Goal: Book appointment/travel/reservation

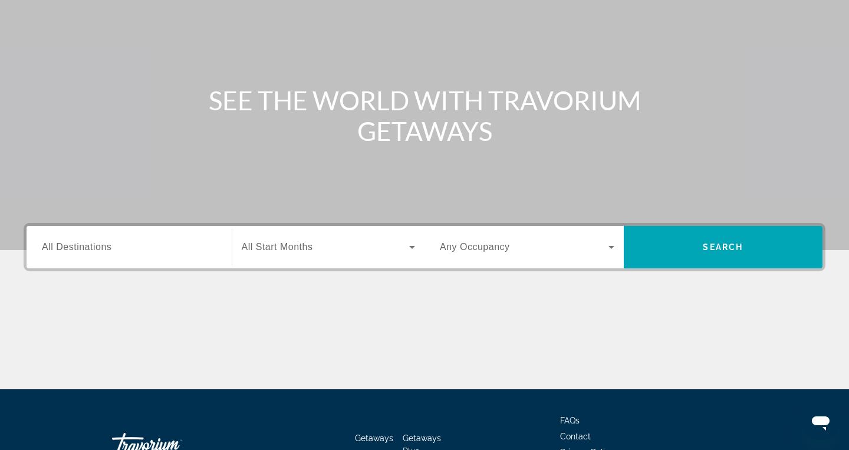
scroll to position [108, 0]
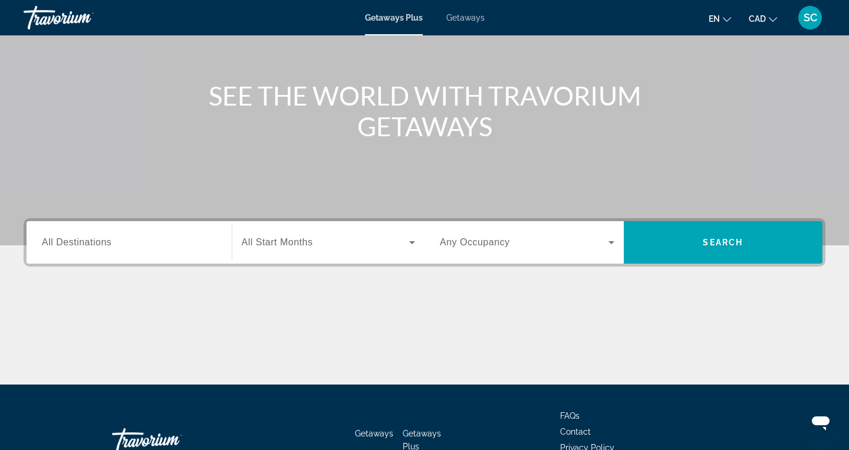
click at [335, 244] on span "Search widget" at bounding box center [326, 242] width 168 height 14
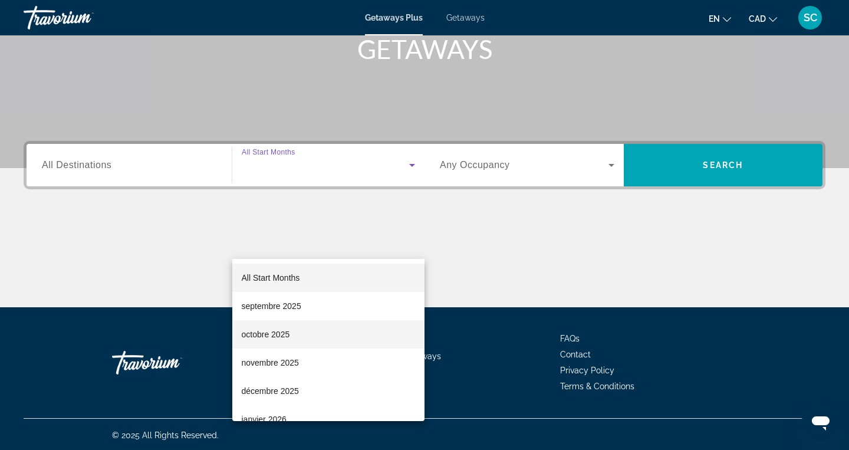
scroll to position [187, 0]
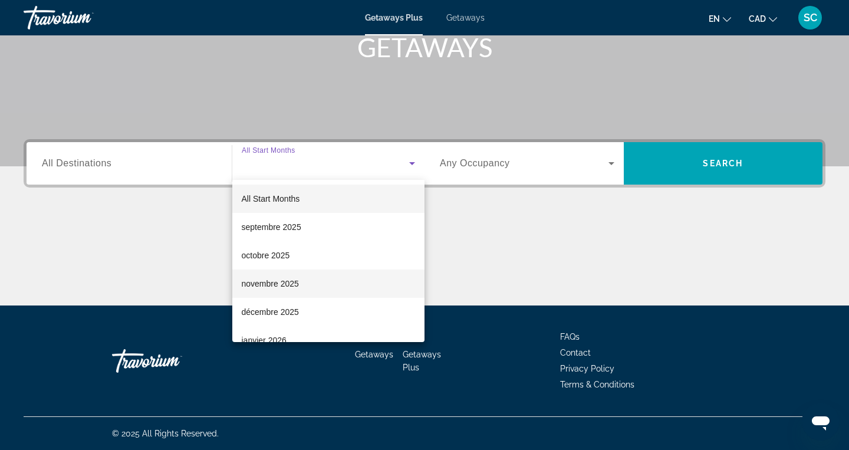
click at [320, 280] on mat-option "novembre 2025" at bounding box center [328, 283] width 193 height 28
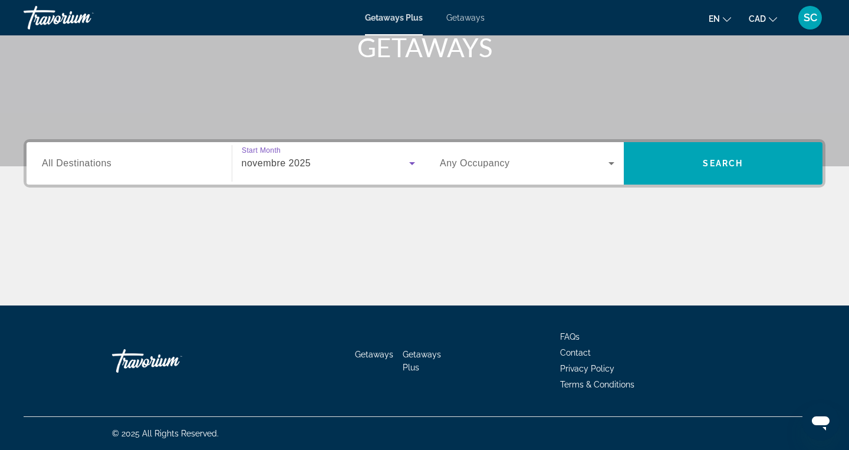
click at [562, 176] on div "Search widget" at bounding box center [527, 163] width 175 height 33
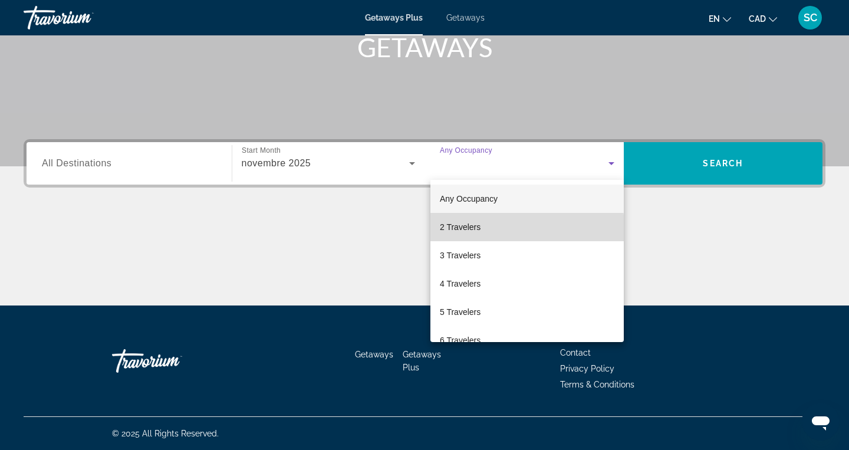
click at [509, 231] on mat-option "2 Travelers" at bounding box center [526, 227] width 193 height 28
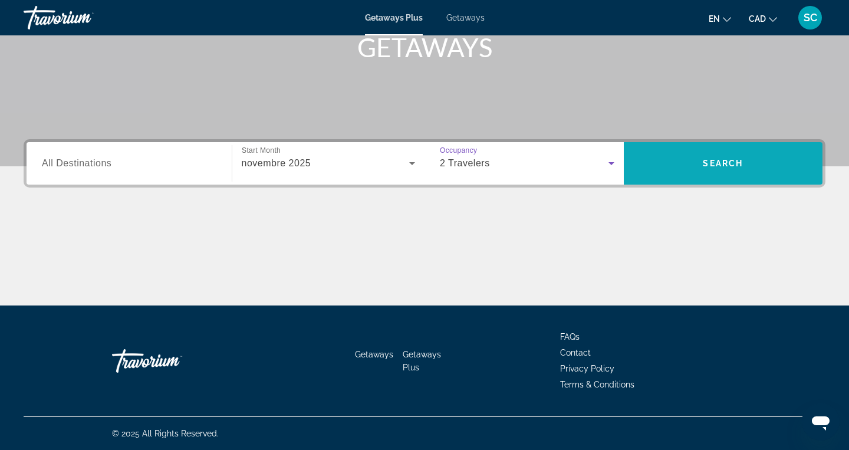
click at [707, 170] on span "Search widget" at bounding box center [723, 163] width 199 height 28
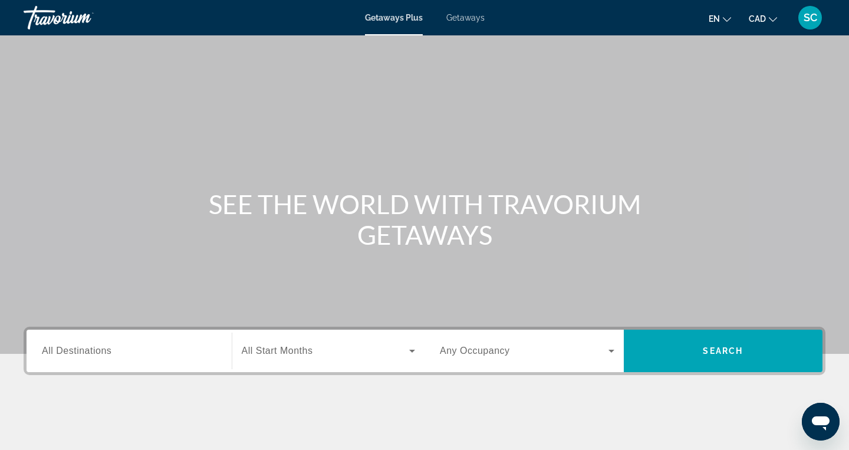
click at [309, 360] on div "Search widget" at bounding box center [329, 350] width 174 height 33
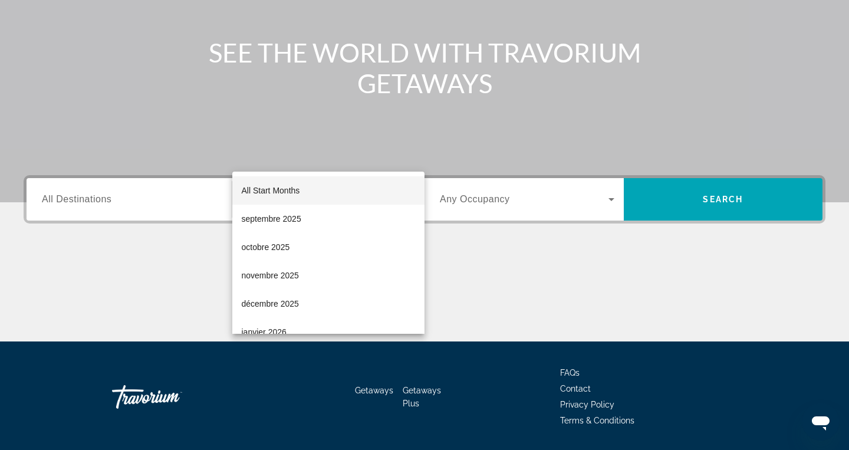
scroll to position [187, 0]
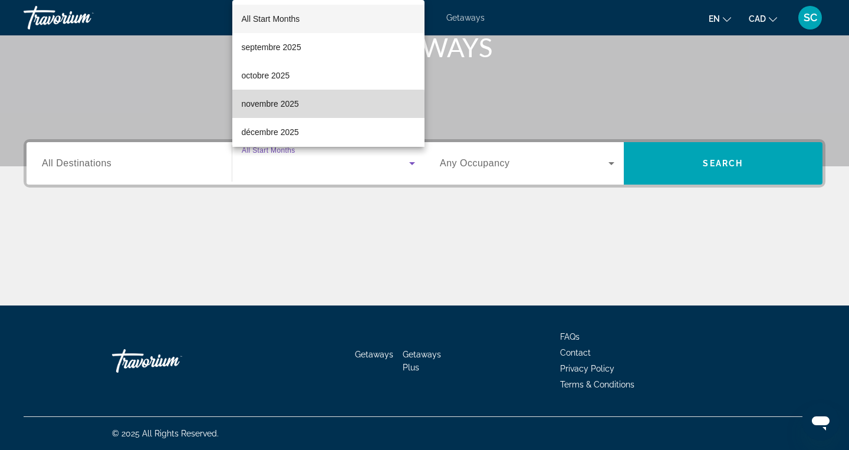
click at [262, 106] on span "novembre 2025" at bounding box center [270, 104] width 57 height 14
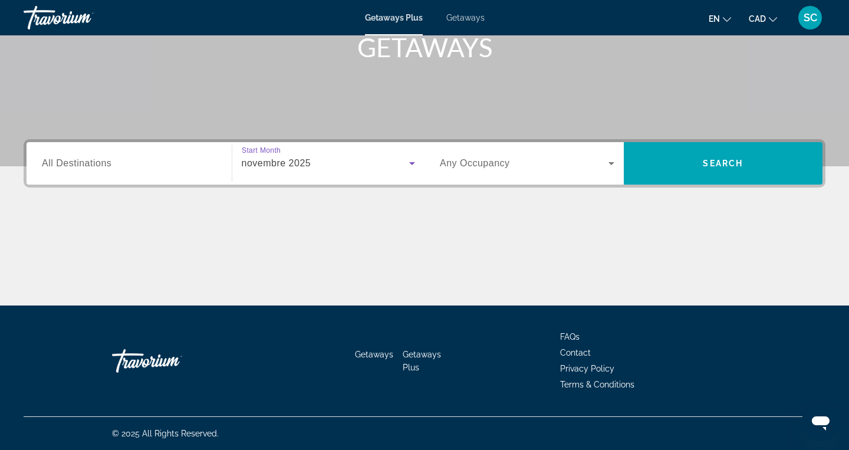
click at [507, 172] on div "Search widget" at bounding box center [527, 163] width 175 height 33
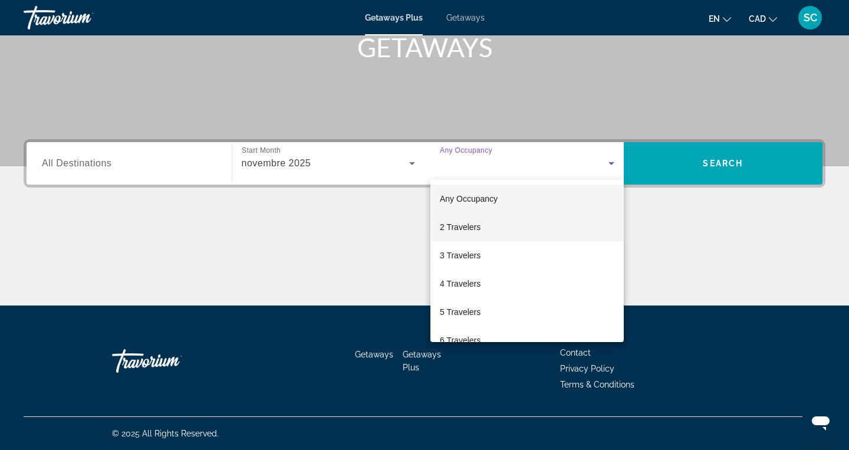
click at [482, 226] on mat-option "2 Travelers" at bounding box center [526, 227] width 193 height 28
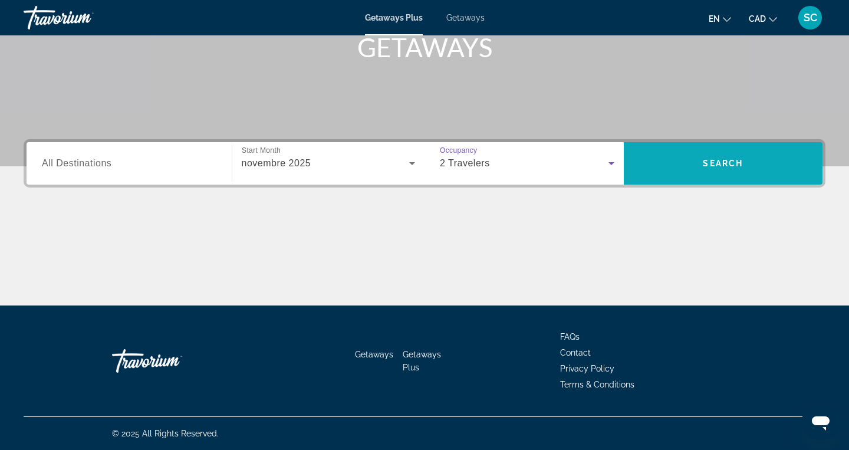
click at [715, 165] on span "Search" at bounding box center [723, 163] width 40 height 9
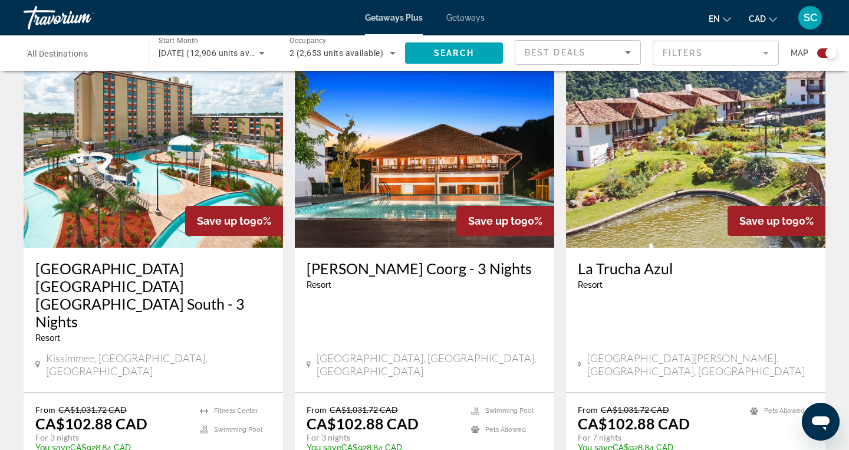
scroll to position [842, 0]
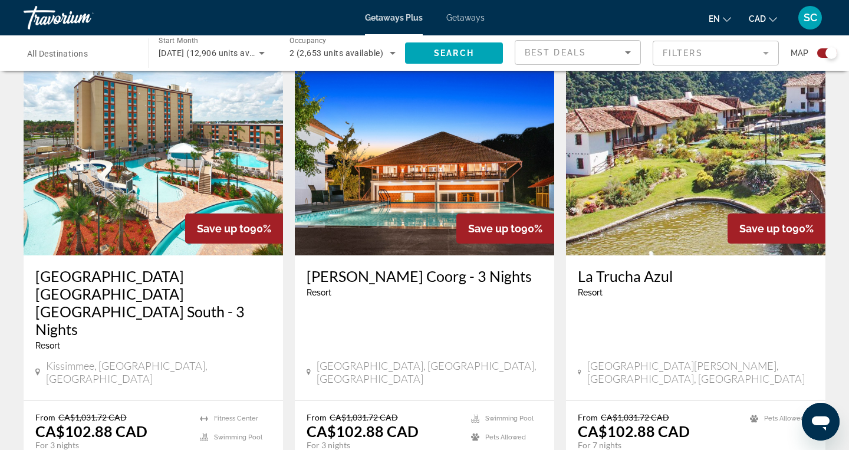
click at [658, 196] on img "Main content" at bounding box center [695, 161] width 259 height 189
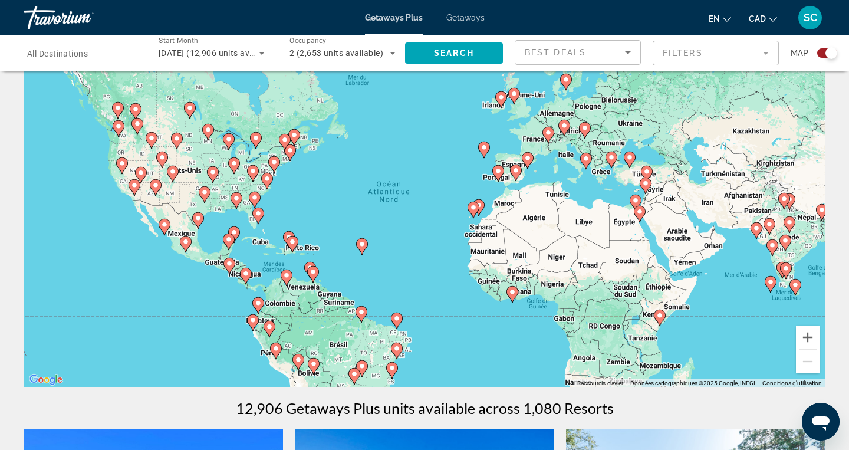
scroll to position [55, 0]
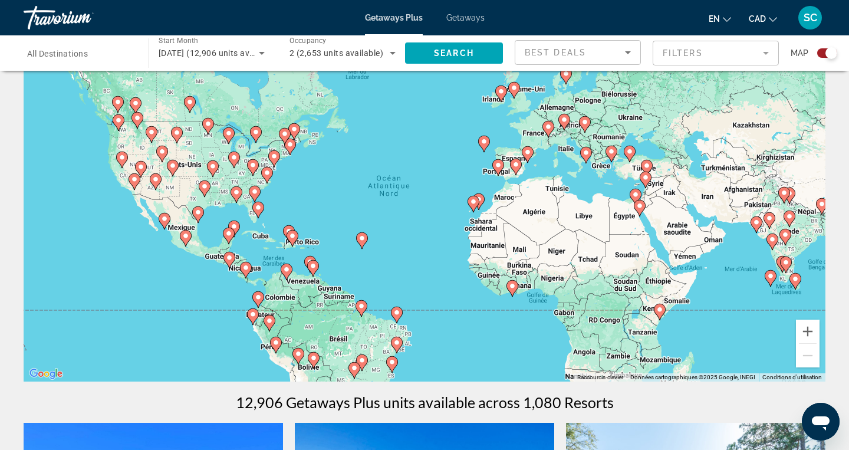
click at [293, 241] on icon "Main content" at bounding box center [292, 238] width 11 height 15
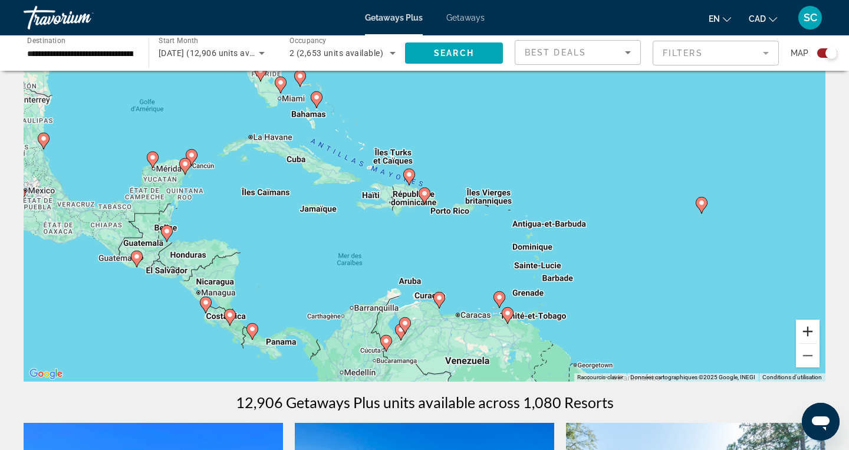
click at [809, 330] on button "Zoom avant" at bounding box center [808, 332] width 24 height 24
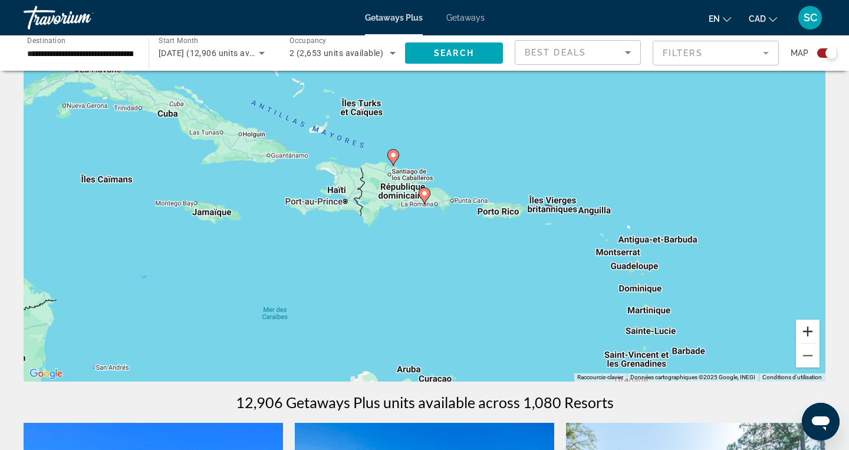
click at [809, 330] on button "Zoom avant" at bounding box center [808, 332] width 24 height 24
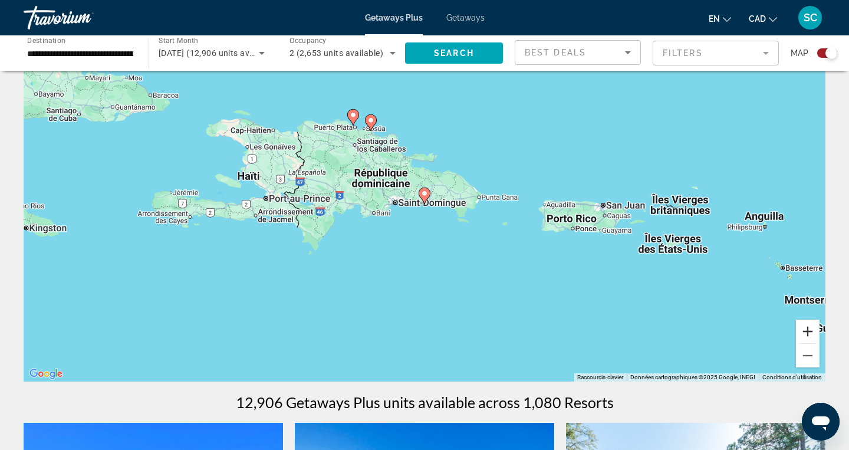
click at [809, 330] on button "Zoom avant" at bounding box center [808, 332] width 24 height 24
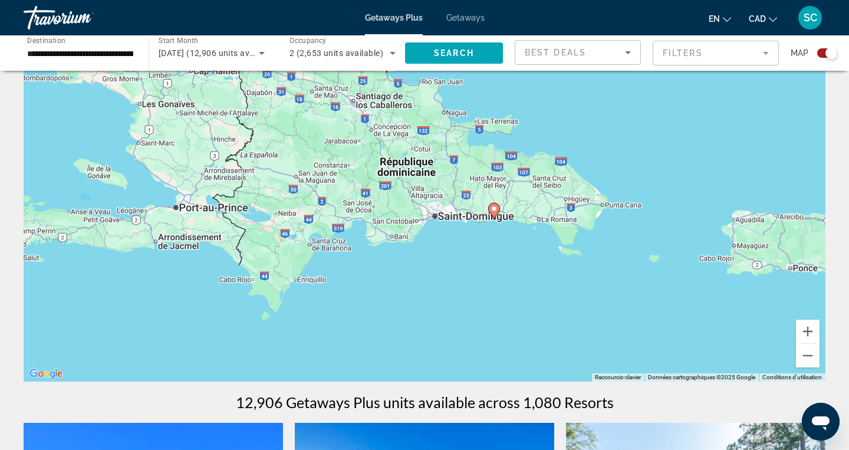
drag, startPoint x: 394, startPoint y: 279, endPoint x: 465, endPoint y: 296, distance: 72.1
click at [465, 296] on div "Pour activer le glissement du marqueur avec le clavier, appuyez sur Alt+Entrée.…" at bounding box center [425, 205] width 802 height 354
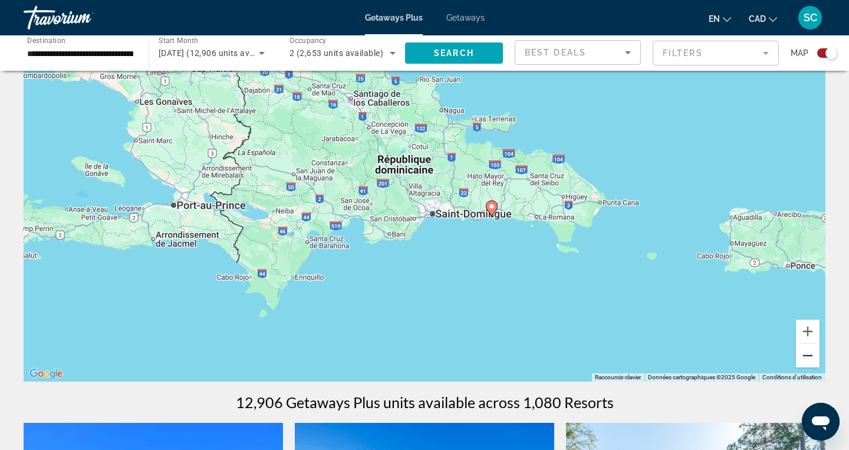
click at [807, 365] on button "Zoom arrière" at bounding box center [808, 356] width 24 height 24
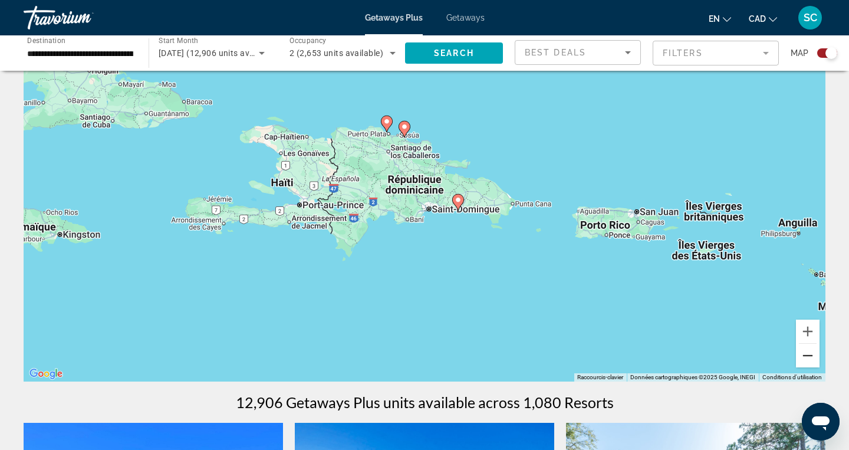
click at [807, 365] on button "Zoom arrière" at bounding box center [808, 356] width 24 height 24
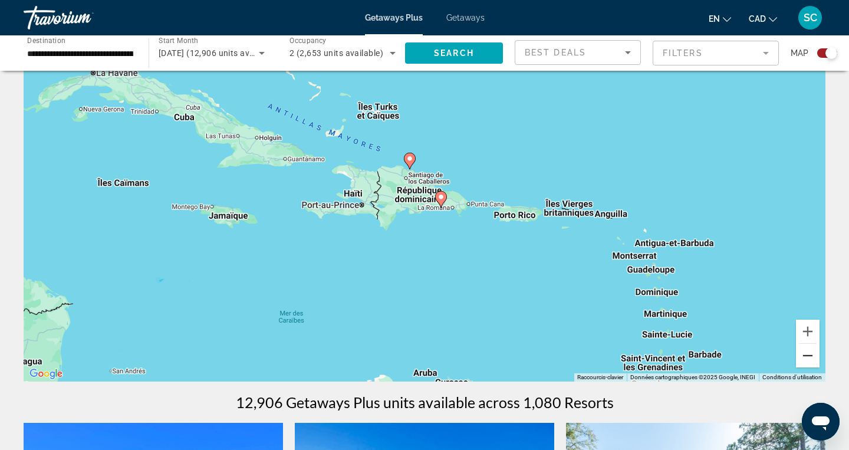
click at [807, 365] on button "Zoom arrière" at bounding box center [808, 356] width 24 height 24
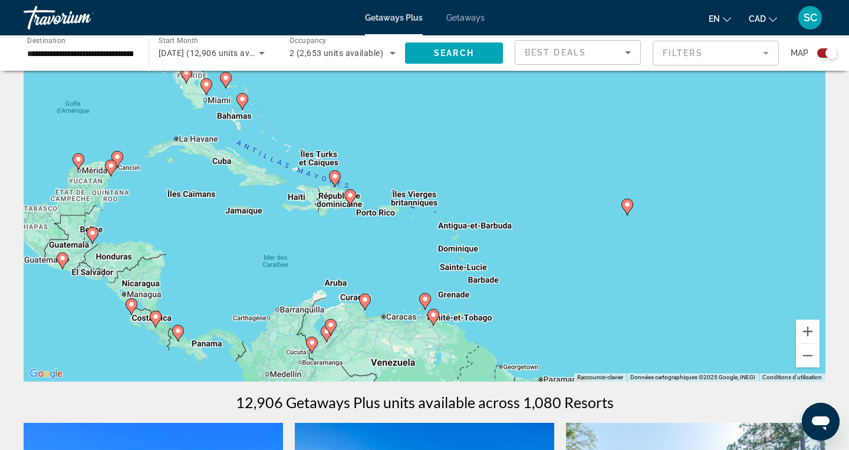
drag, startPoint x: 750, startPoint y: 269, endPoint x: 665, endPoint y: 269, distance: 84.9
click at [665, 269] on div "Pour activer le glissement du marqueur avec le clavier, appuyez sur Alt+Entrée.…" at bounding box center [425, 205] width 802 height 354
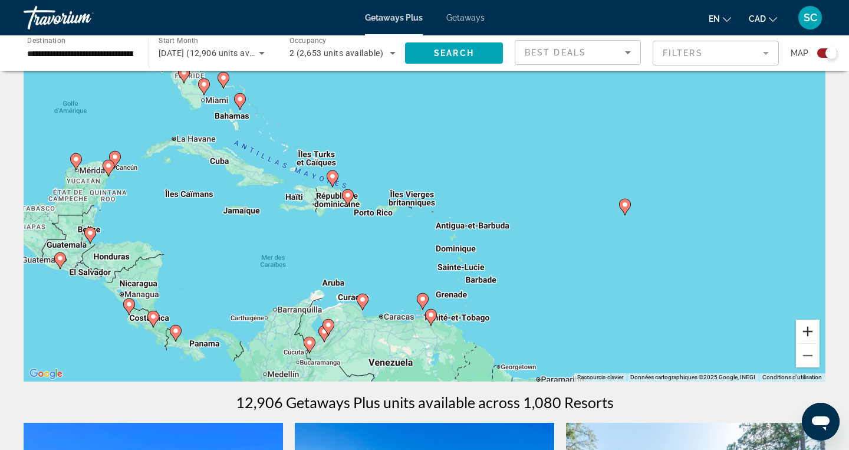
click at [811, 325] on button "Zoom avant" at bounding box center [808, 332] width 24 height 24
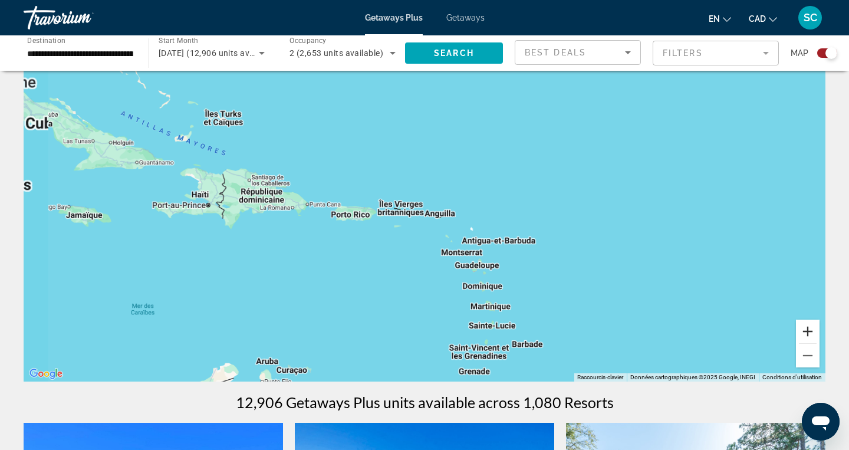
click at [811, 325] on button "Zoom avant" at bounding box center [808, 332] width 24 height 24
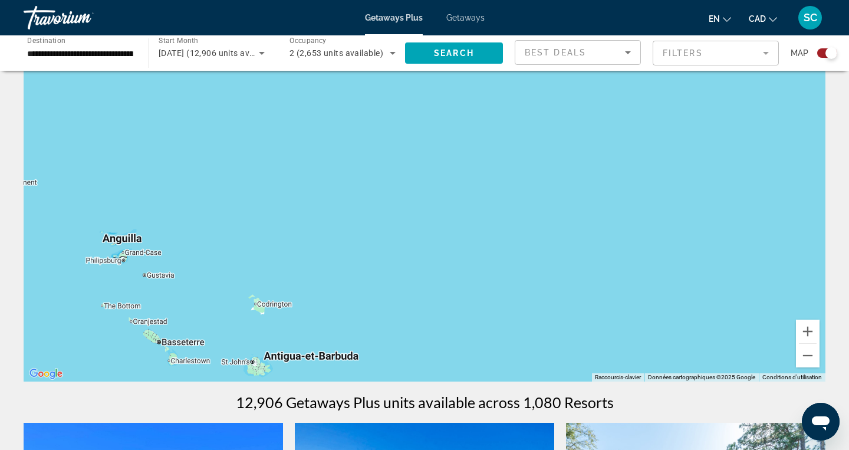
drag, startPoint x: 735, startPoint y: 244, endPoint x: 360, endPoint y: 239, distance: 375.0
click at [360, 239] on div "Main content" at bounding box center [425, 205] width 802 height 354
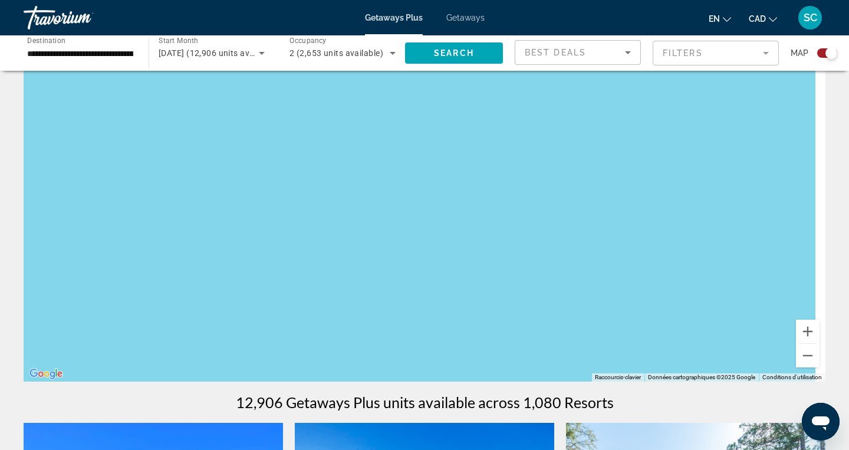
drag, startPoint x: 590, startPoint y: 323, endPoint x: 249, endPoint y: 265, distance: 346.3
click at [248, 265] on div "Main content" at bounding box center [425, 205] width 802 height 354
click at [801, 360] on button "Zoom arrière" at bounding box center [808, 356] width 24 height 24
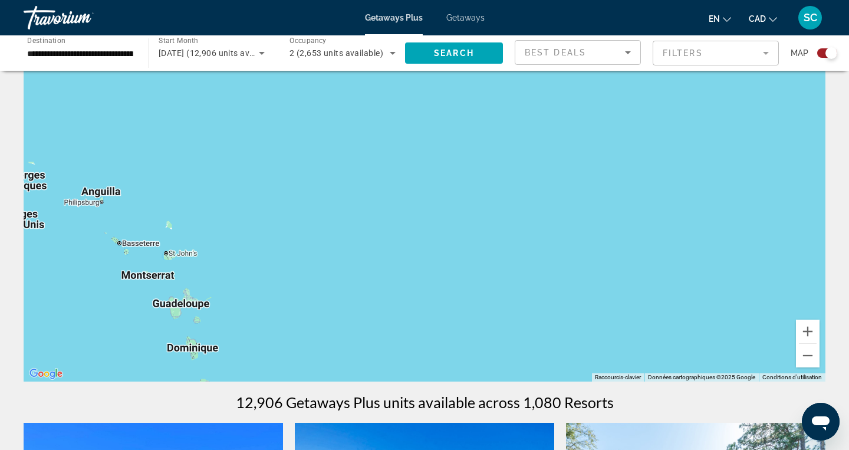
click at [572, 321] on div "Pour activer le glissement du marqueur avec le clavier, appuyez sur Alt+Entrée.…" at bounding box center [425, 205] width 802 height 354
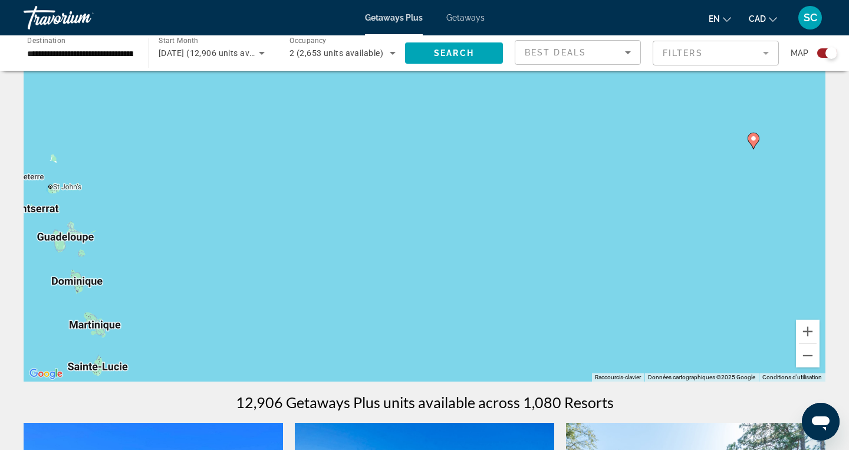
drag, startPoint x: 572, startPoint y: 321, endPoint x: 451, endPoint y: 263, distance: 134.5
click at [451, 263] on div "Pour activer le glissement du marqueur avec le clavier, appuyez sur Alt+Entrée.…" at bounding box center [425, 205] width 802 height 354
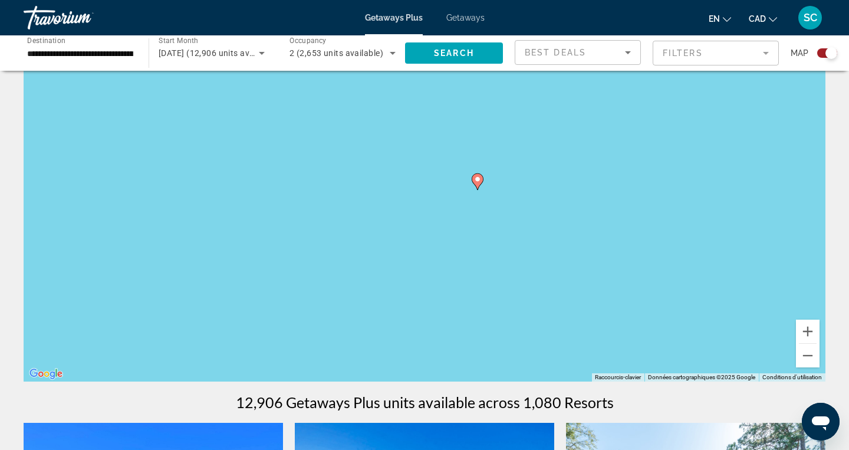
drag, startPoint x: 772, startPoint y: 243, endPoint x: 506, endPoint y: 254, distance: 266.7
click at [506, 254] on div "Pour activer le glissement du marqueur avec le clavier, appuyez sur Alt+Entrée.…" at bounding box center [425, 205] width 802 height 354
click at [808, 330] on button "Zoom avant" at bounding box center [808, 332] width 24 height 24
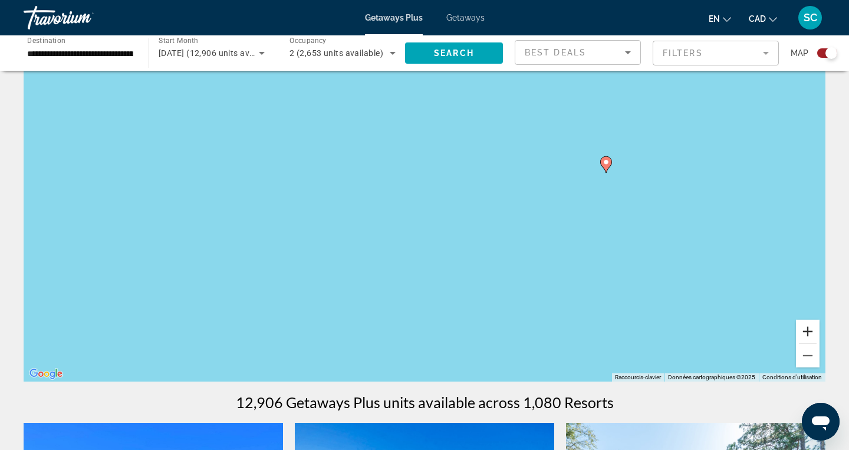
click at [808, 330] on button "Zoom avant" at bounding box center [808, 332] width 24 height 24
drag, startPoint x: 734, startPoint y: 203, endPoint x: 465, endPoint y: 263, distance: 275.9
click at [465, 262] on div "Pour activer le glissement du marqueur avec le clavier, appuyez sur Alt+Entrée.…" at bounding box center [425, 205] width 802 height 354
click at [522, 195] on icon "Main content" at bounding box center [520, 191] width 11 height 15
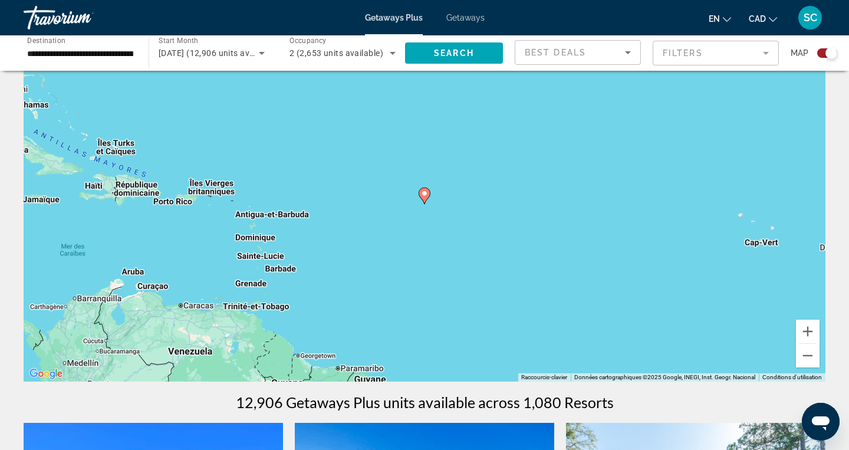
click at [429, 200] on gmp-advanced-marker "Main content" at bounding box center [425, 196] width 12 height 18
type input "**********"
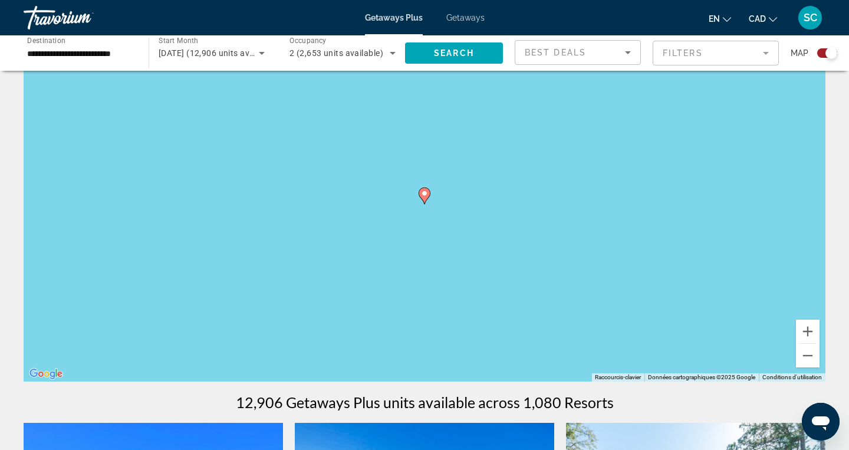
click at [429, 200] on gmp-advanced-marker "Main content" at bounding box center [425, 196] width 12 height 18
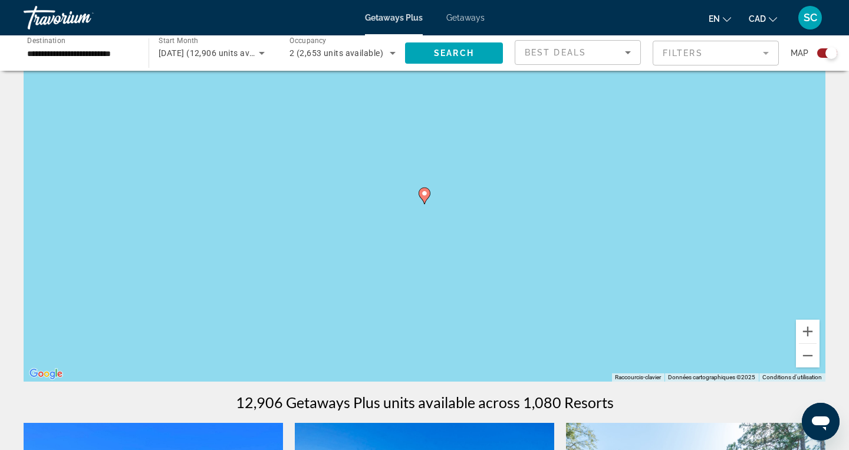
click at [429, 200] on gmp-advanced-marker "Main content" at bounding box center [425, 196] width 12 height 18
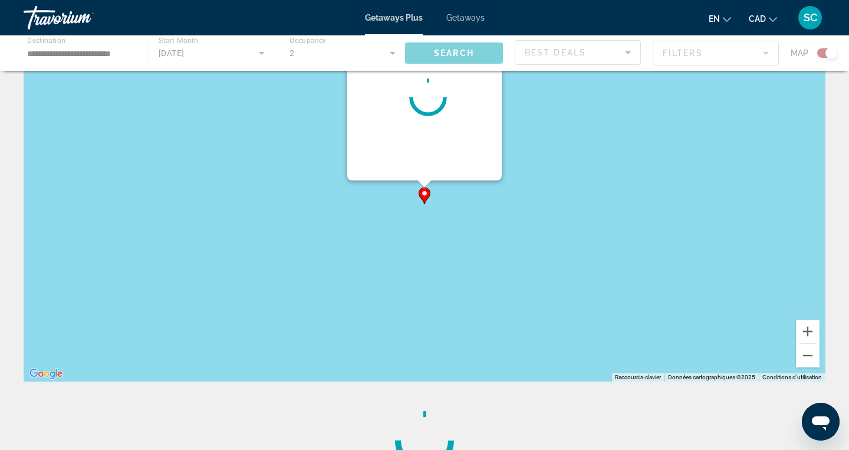
scroll to position [0, 0]
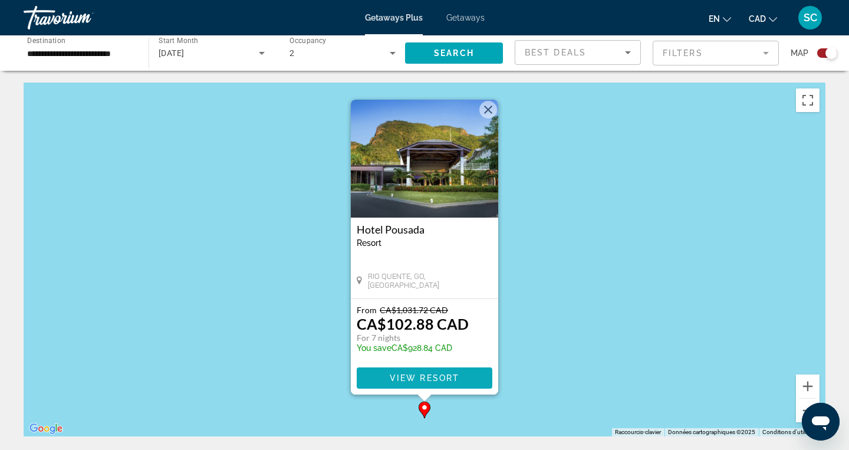
click at [395, 384] on span "Main content" at bounding box center [425, 378] width 136 height 28
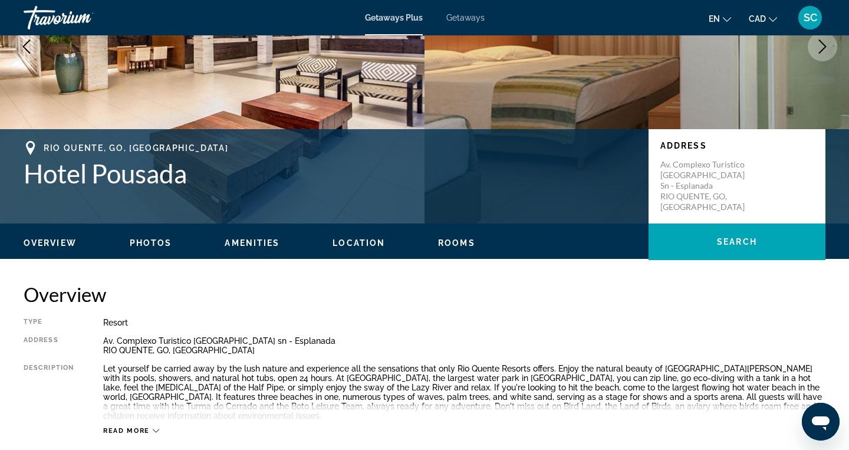
scroll to position [175, 0]
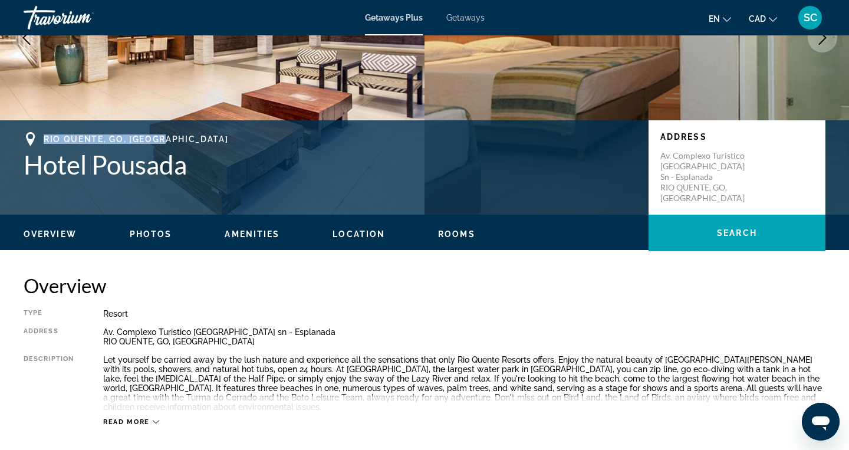
drag, startPoint x: 45, startPoint y: 136, endPoint x: 166, endPoint y: 135, distance: 120.3
click at [166, 135] on div "RIO QUENTE, GO, Brazil" at bounding box center [330, 139] width 613 height 14
copy span "RIO QUENTE, GO, Brazil"
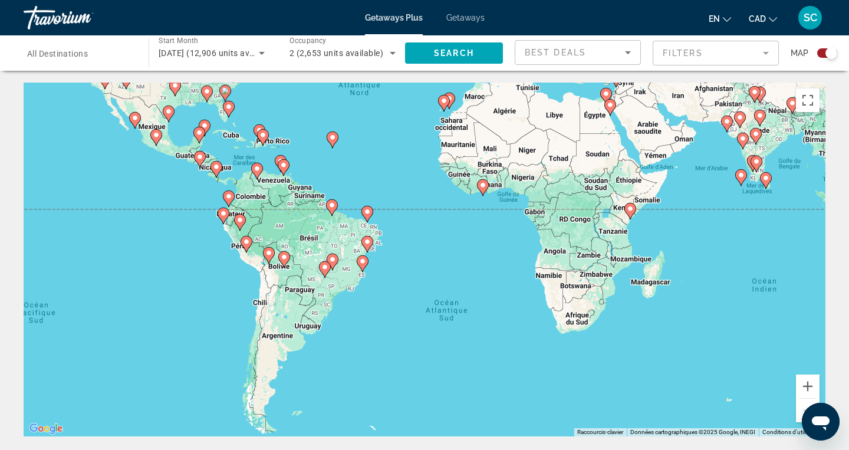
drag, startPoint x: 396, startPoint y: 285, endPoint x: 366, endPoint y: 126, distance: 162.0
click at [366, 126] on div "Pour activer le glissement du marqueur avec le clavier, appuyez sur Alt+Entrée.…" at bounding box center [425, 260] width 802 height 354
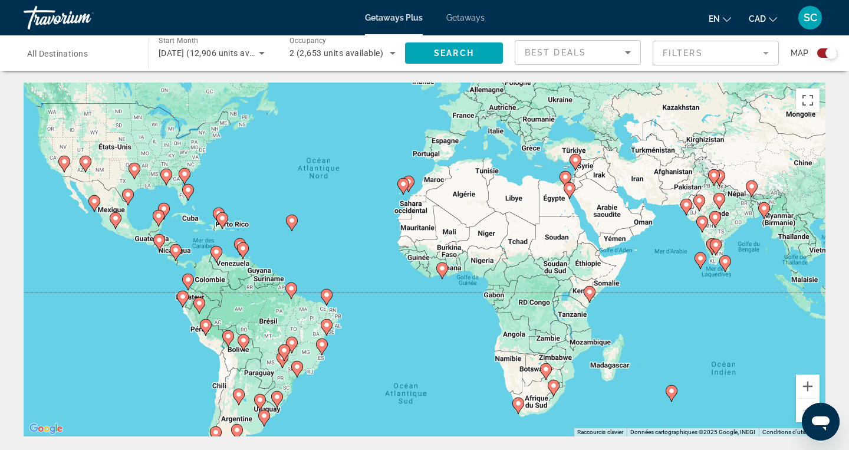
drag, startPoint x: 493, startPoint y: 313, endPoint x: 452, endPoint y: 400, distance: 96.0
click at [452, 400] on div "Pour activer le glissement du marqueur avec le clavier, appuyez sur Alt+Entrée.…" at bounding box center [425, 260] width 802 height 354
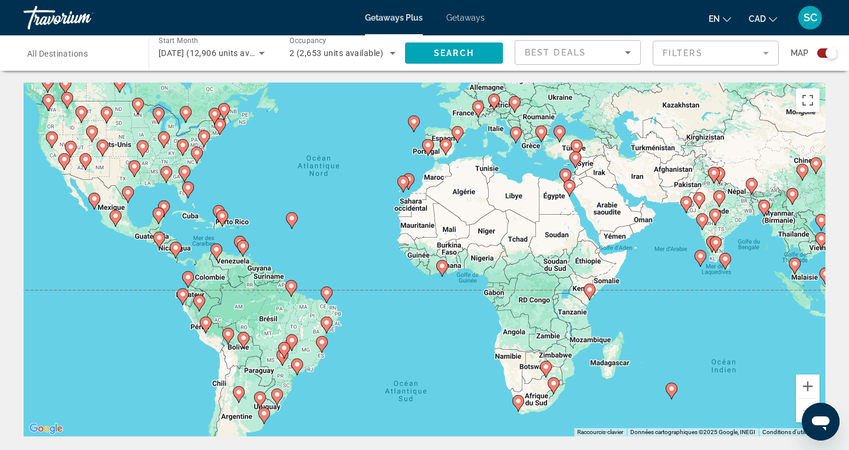
click at [480, 109] on image "Main content" at bounding box center [478, 106] width 7 height 7
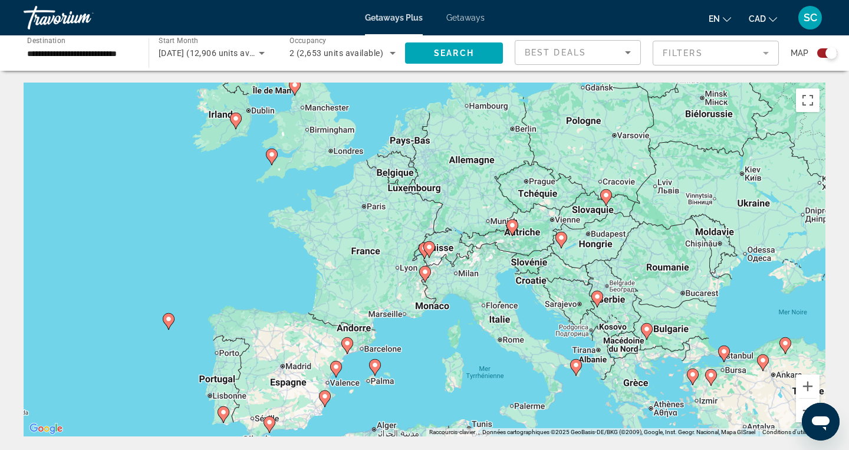
click at [577, 369] on icon "Main content" at bounding box center [576, 367] width 11 height 15
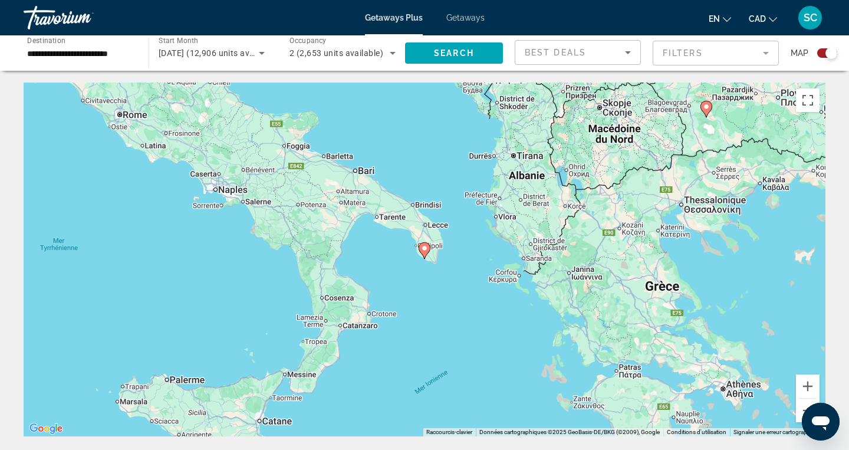
click at [422, 251] on image "Main content" at bounding box center [424, 248] width 7 height 7
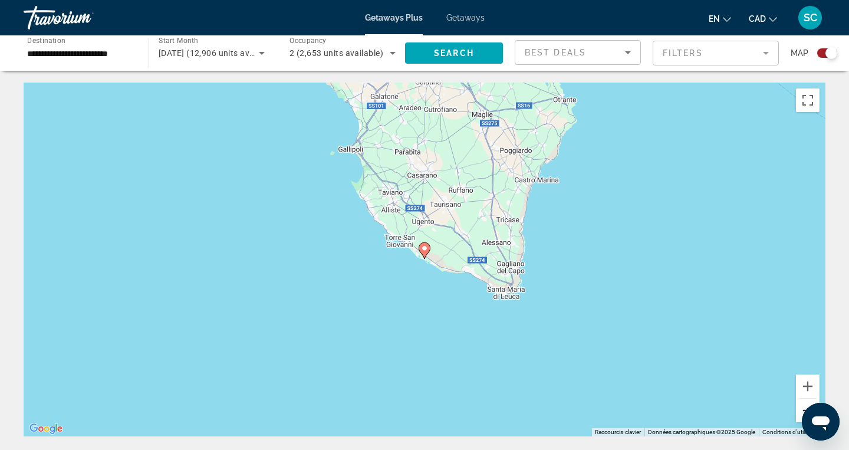
click at [802, 403] on button "Zoom arrière" at bounding box center [808, 411] width 24 height 24
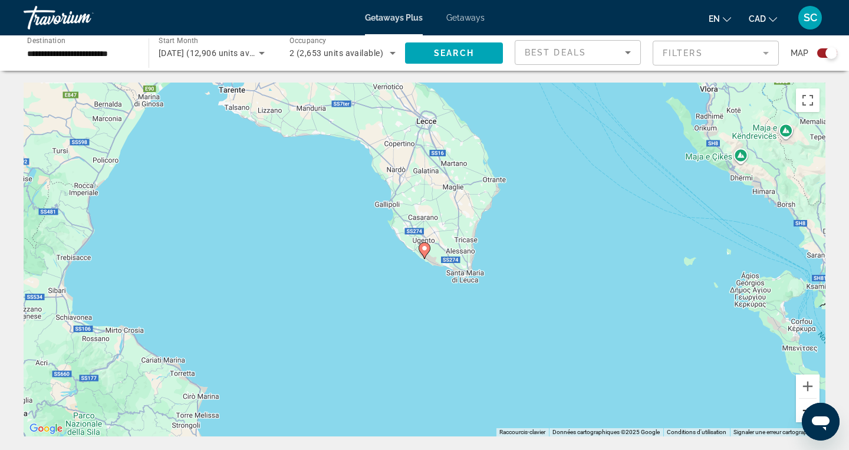
click at [802, 403] on button "Zoom arrière" at bounding box center [808, 411] width 24 height 24
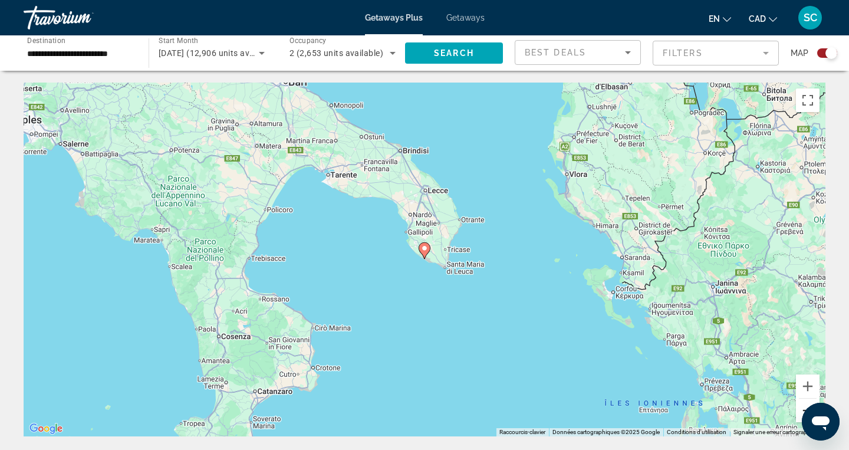
click at [802, 403] on button "Zoom arrière" at bounding box center [808, 411] width 24 height 24
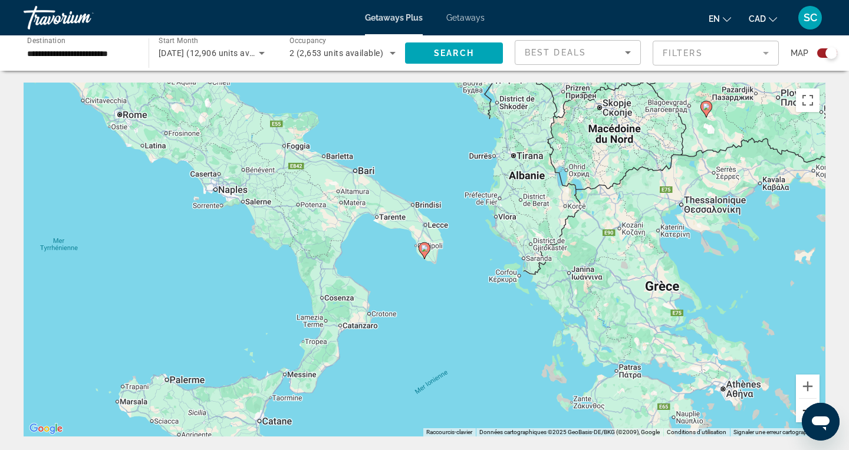
click at [802, 403] on button "Zoom arrière" at bounding box center [808, 411] width 24 height 24
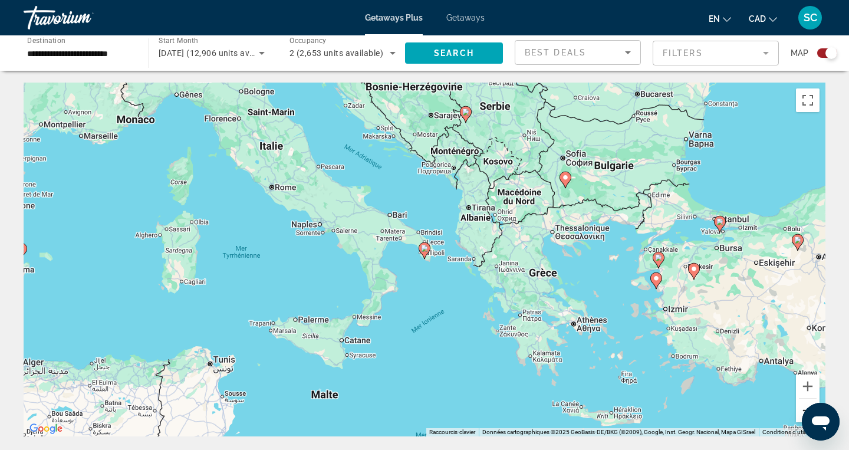
click at [802, 403] on button "Zoom arrière" at bounding box center [808, 411] width 24 height 24
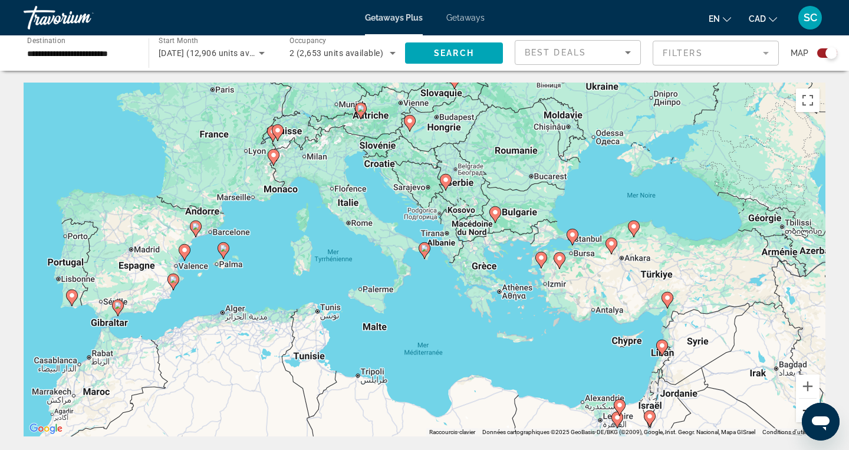
click at [802, 403] on button "Zoom arrière" at bounding box center [808, 411] width 24 height 24
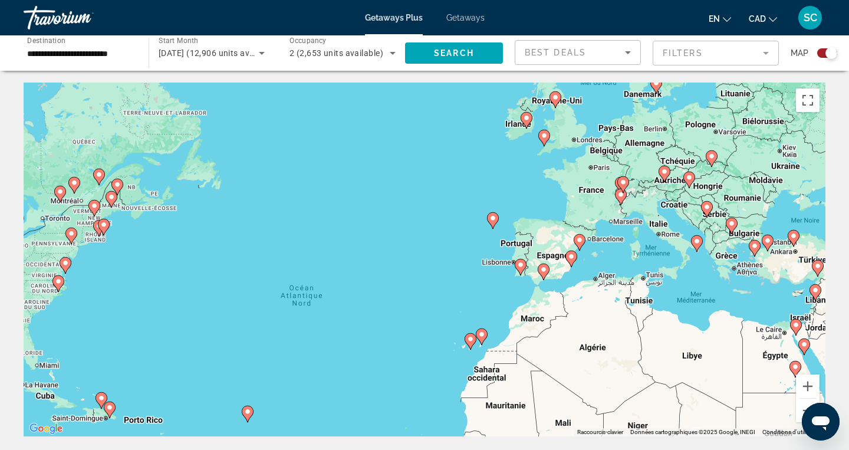
drag, startPoint x: 136, startPoint y: 255, endPoint x: 411, endPoint y: 248, distance: 275.4
click at [411, 248] on div "Pour naviguer, utilisez les touches fléchées. Pour activer le glissement du mar…" at bounding box center [425, 260] width 802 height 354
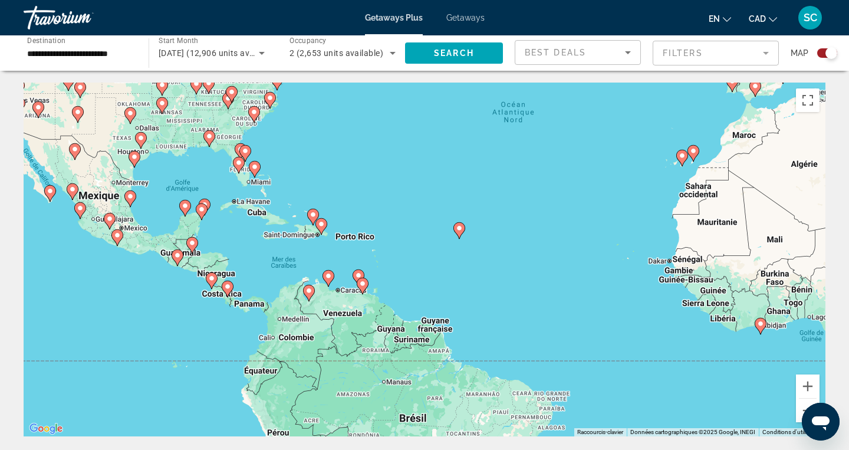
drag, startPoint x: 163, startPoint y: 343, endPoint x: 376, endPoint y: 156, distance: 283.2
click at [376, 156] on div "Pour naviguer, utilisez les touches fléchées. Pour activer le glissement du mar…" at bounding box center [425, 260] width 802 height 354
click at [808, 381] on button "Zoom avant" at bounding box center [808, 386] width 24 height 24
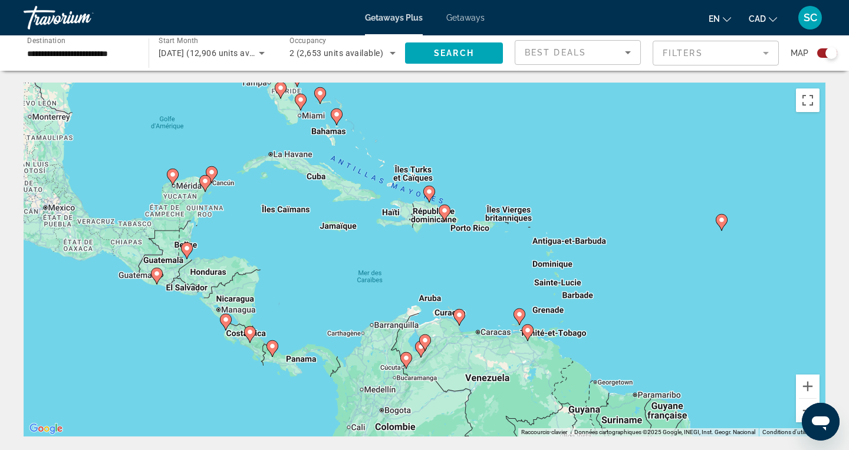
drag, startPoint x: 226, startPoint y: 254, endPoint x: 454, endPoint y: 267, distance: 228.5
click at [454, 267] on div "Pour naviguer, utilisez les touches fléchées. Pour activer le glissement du mar…" at bounding box center [425, 260] width 802 height 354
click at [212, 173] on image "Main content" at bounding box center [211, 172] width 7 height 7
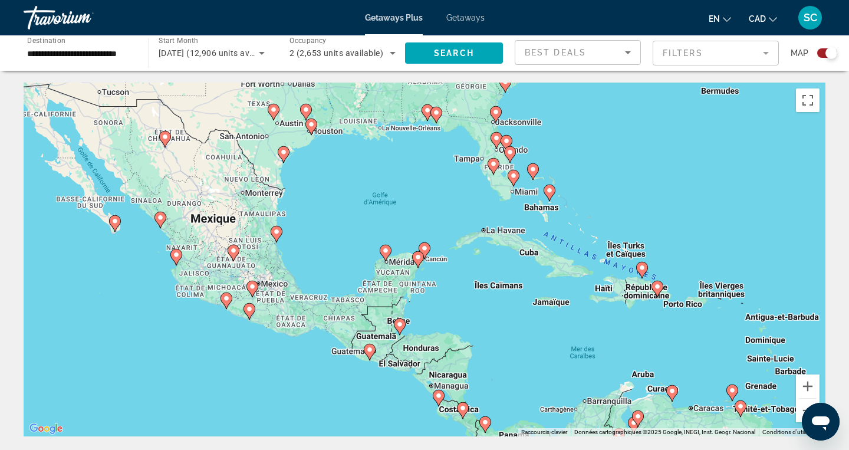
click at [416, 261] on icon "Main content" at bounding box center [418, 259] width 11 height 15
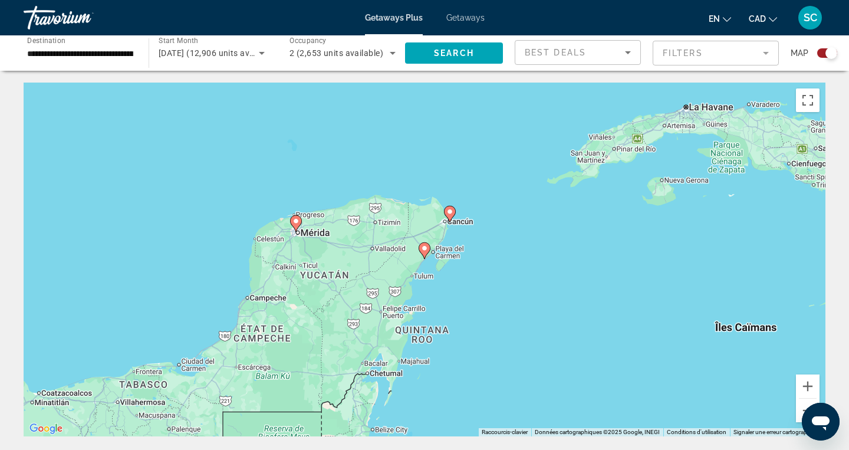
click at [424, 253] on icon "Main content" at bounding box center [424, 250] width 11 height 15
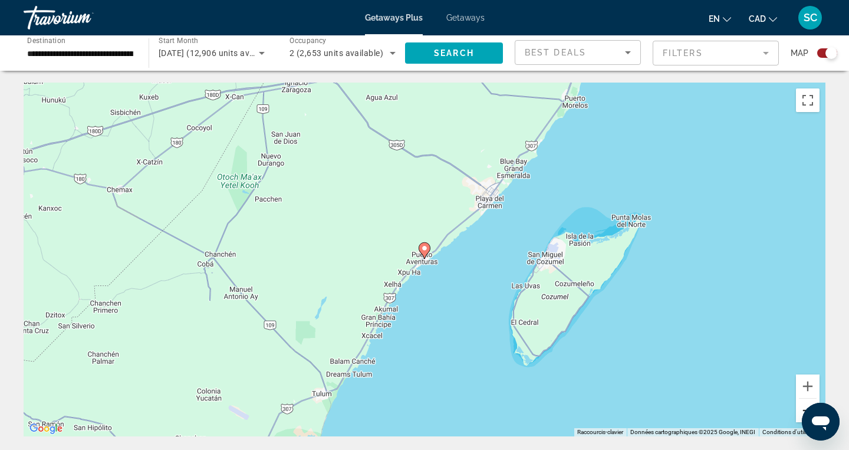
click at [802, 401] on button "Zoom arrière" at bounding box center [808, 411] width 24 height 24
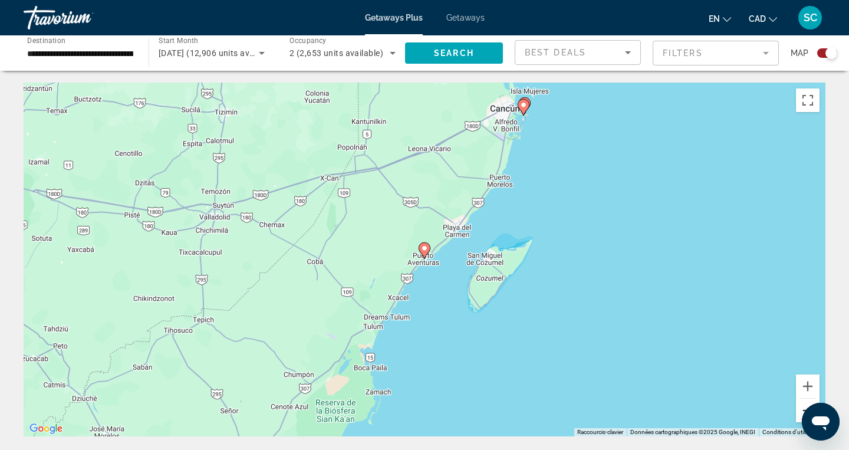
click at [802, 401] on button "Zoom arrière" at bounding box center [808, 411] width 24 height 24
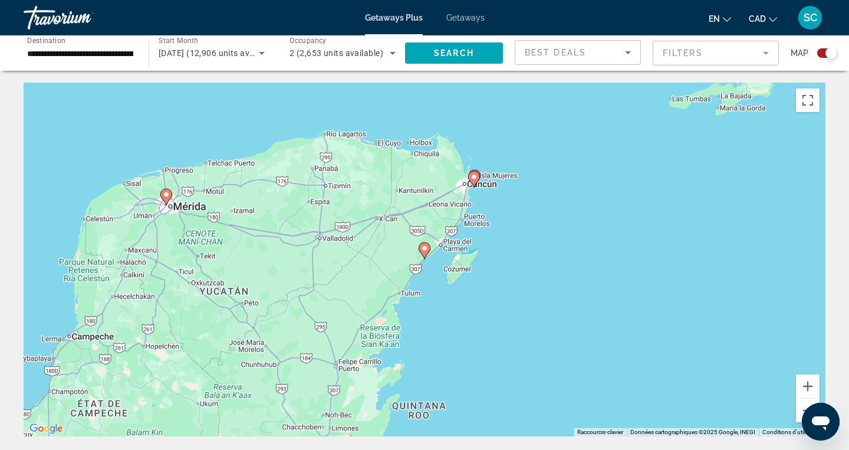
click at [480, 178] on div "Pour naviguer, utilisez les touches fléchées. Pour activer le glissement du mar…" at bounding box center [425, 260] width 802 height 354
click at [804, 407] on button "Zoom arrière" at bounding box center [808, 411] width 24 height 24
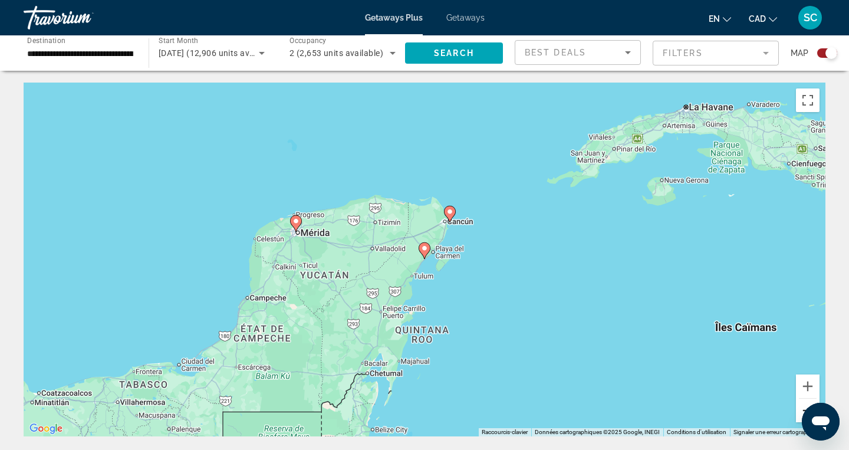
click at [804, 407] on button "Zoom arrière" at bounding box center [808, 411] width 24 height 24
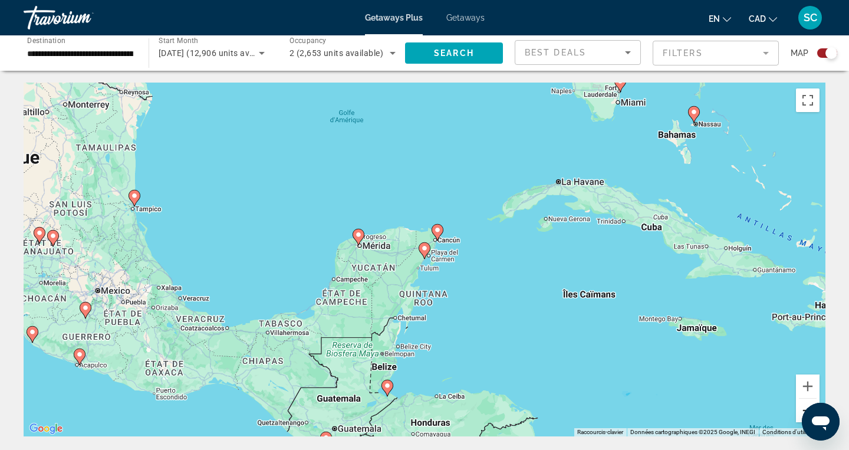
click at [804, 407] on button "Zoom arrière" at bounding box center [808, 411] width 24 height 24
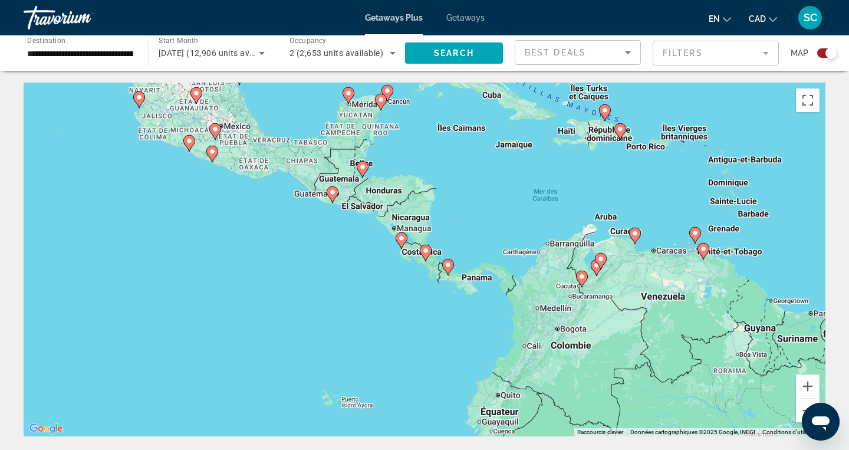
drag, startPoint x: 357, startPoint y: 397, endPoint x: 313, endPoint y: 248, distance: 156.1
click at [313, 248] on div "Pour naviguer, utilisez les touches fléchées. Pour activer le glissement du mar…" at bounding box center [425, 260] width 802 height 354
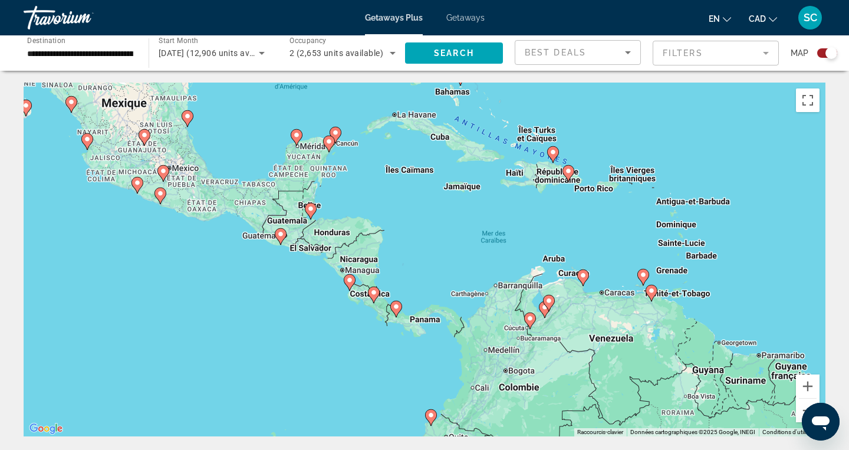
drag, startPoint x: 468, startPoint y: 206, endPoint x: 416, endPoint y: 249, distance: 68.2
click at [416, 249] on div "Pour naviguer, utilisez les touches fléchées. Pour activer le glissement du mar…" at bounding box center [425, 260] width 802 height 354
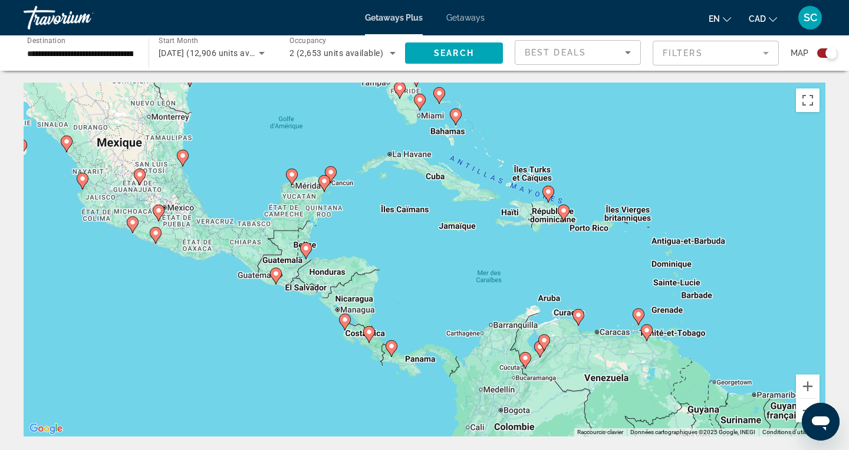
drag, startPoint x: 534, startPoint y: 223, endPoint x: 528, endPoint y: 262, distance: 39.9
click at [528, 262] on div "Pour naviguer, utilisez les touches fléchées. Pour activer le glissement du mar…" at bounding box center [425, 260] width 802 height 354
click at [807, 387] on button "Zoom avant" at bounding box center [808, 386] width 24 height 24
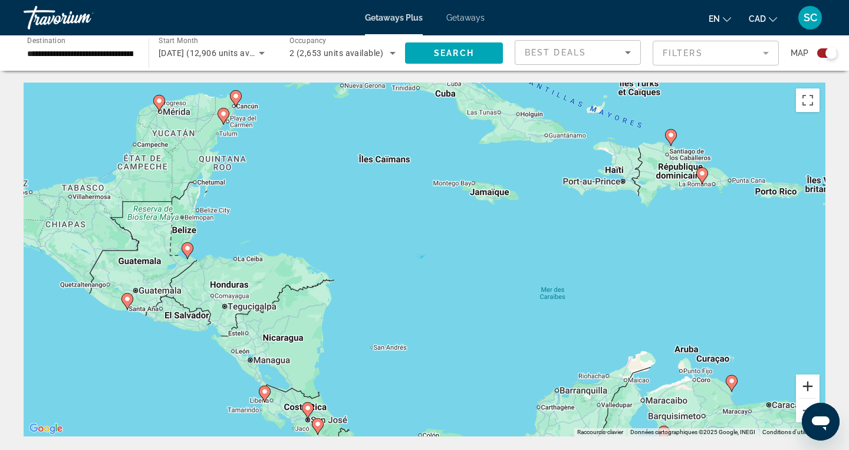
click at [807, 387] on button "Zoom avant" at bounding box center [808, 386] width 24 height 24
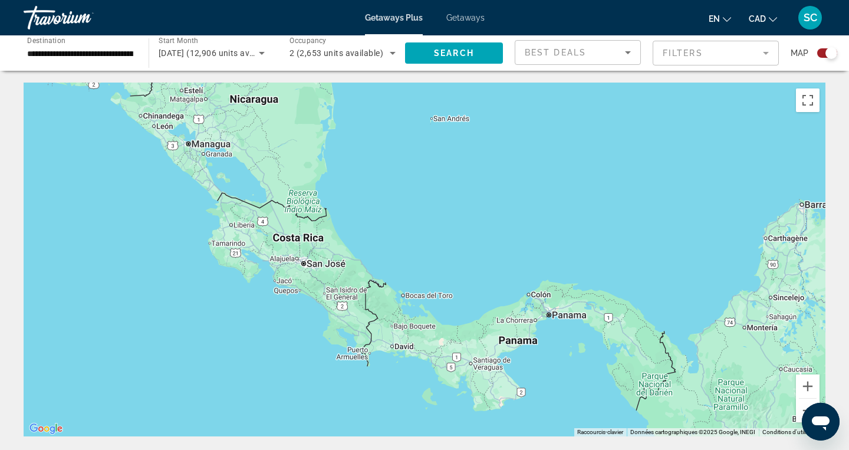
drag, startPoint x: 485, startPoint y: 268, endPoint x: 597, endPoint y: -50, distance: 336.4
click at [597, 0] on html "**********" at bounding box center [424, 225] width 849 height 450
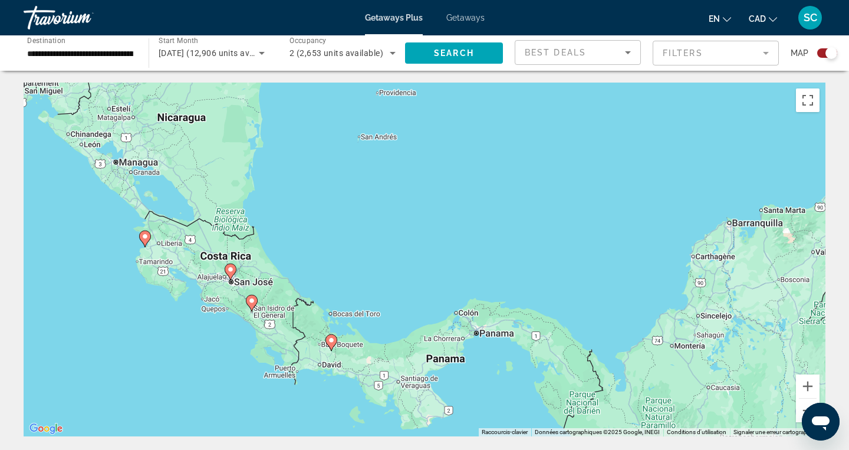
drag, startPoint x: 548, startPoint y: 176, endPoint x: 483, endPoint y: 210, distance: 72.8
click at [483, 210] on div "Pour naviguer, utilisez les touches fléchées. Pour activer le glissement du mar…" at bounding box center [425, 260] width 802 height 354
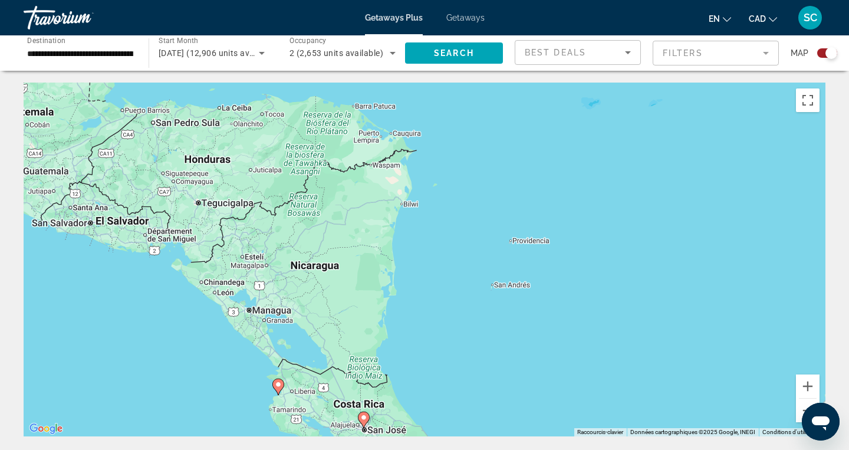
drag, startPoint x: 328, startPoint y: 242, endPoint x: 450, endPoint y: 368, distance: 175.5
click at [450, 368] on div "Pour naviguer, utilisez les touches fléchées. Pour activer le glissement du mar…" at bounding box center [425, 260] width 802 height 354
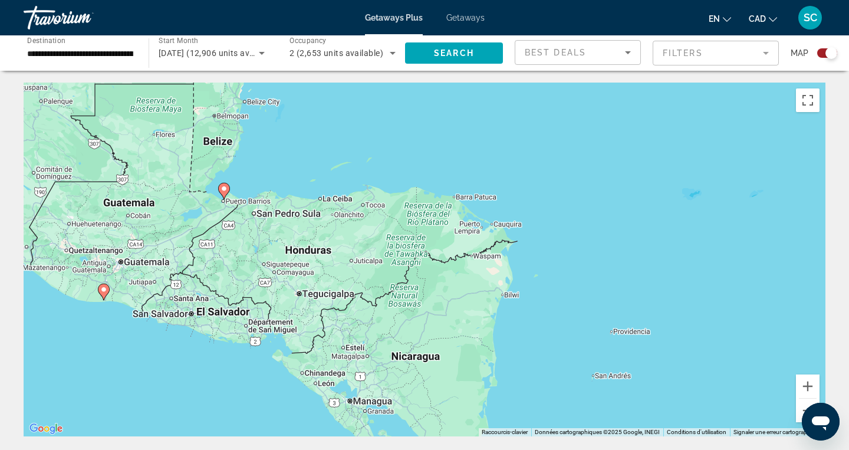
drag, startPoint x: 446, startPoint y: 208, endPoint x: 522, endPoint y: 295, distance: 115.3
click at [522, 295] on div "Pour naviguer, utilisez les touches fléchées. Pour activer le glissement du mar…" at bounding box center [425, 260] width 802 height 354
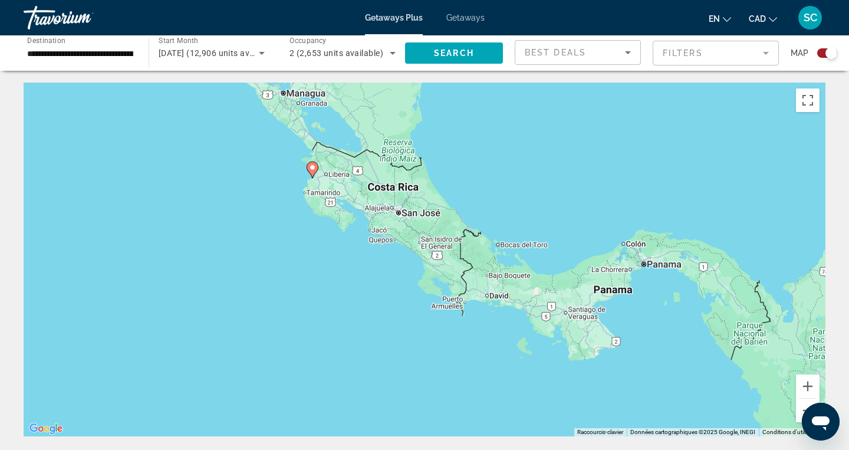
drag, startPoint x: 674, startPoint y: 383, endPoint x: 640, endPoint y: 78, distance: 307.2
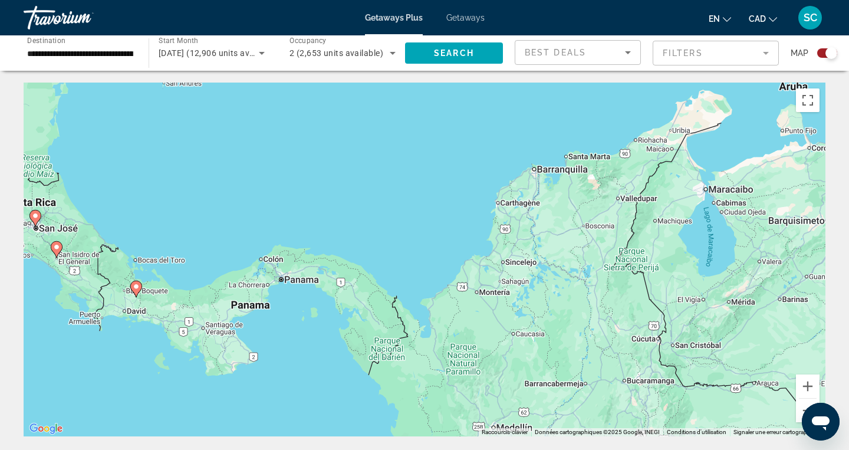
drag, startPoint x: 560, startPoint y: 389, endPoint x: 197, endPoint y: 407, distance: 363.6
click at [197, 407] on div "Pour naviguer, utilisez les touches fléchées. Pour activer le glissement du mar…" at bounding box center [425, 260] width 802 height 354
click at [801, 406] on button "Zoom arrière" at bounding box center [808, 411] width 24 height 24
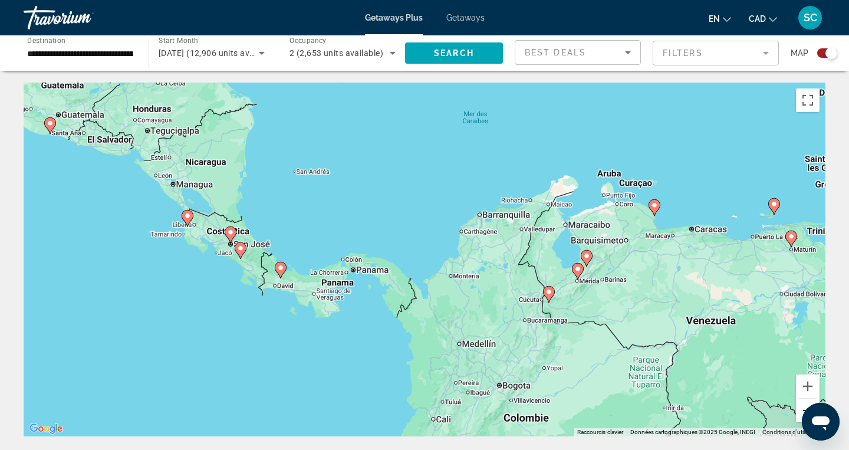
click at [801, 406] on button "Zoom arrière" at bounding box center [808, 411] width 24 height 24
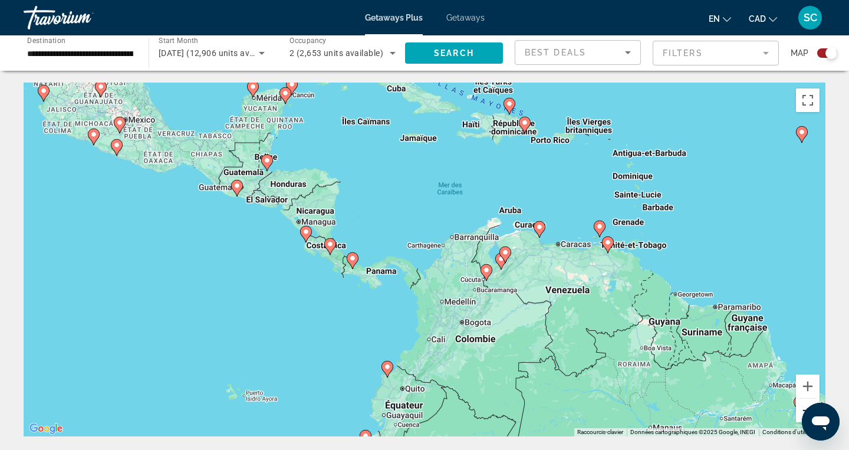
click at [801, 406] on button "Zoom arrière" at bounding box center [808, 411] width 24 height 24
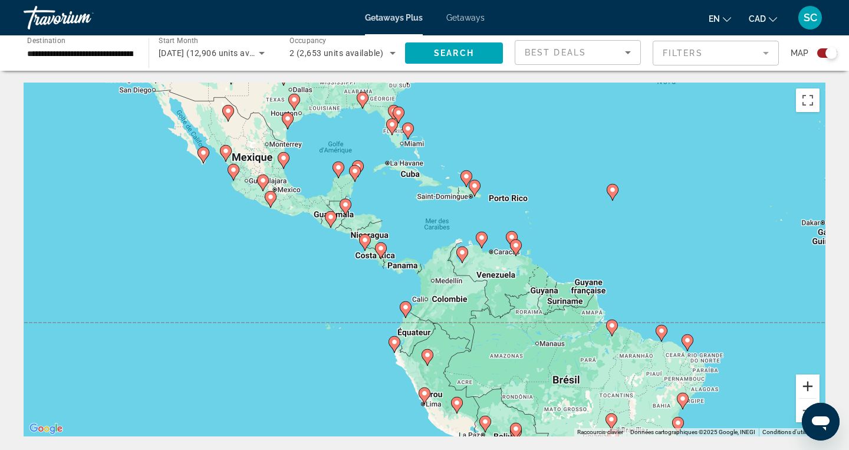
click at [805, 386] on button "Zoom avant" at bounding box center [808, 386] width 24 height 24
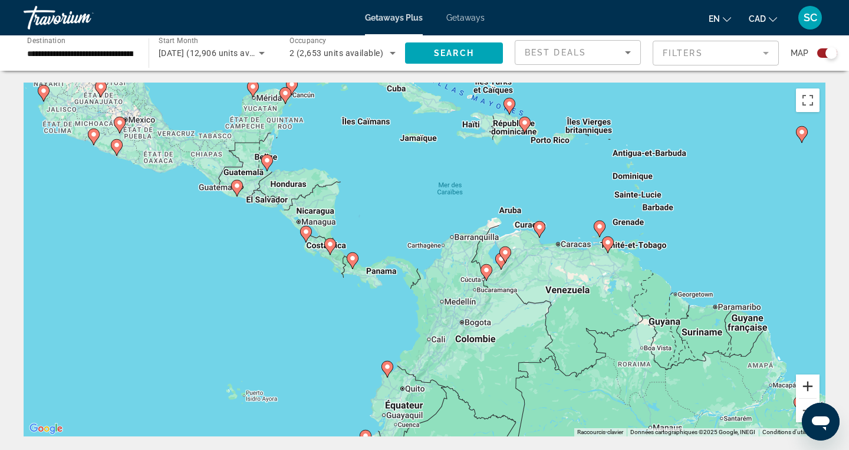
click at [805, 386] on button "Zoom avant" at bounding box center [808, 386] width 24 height 24
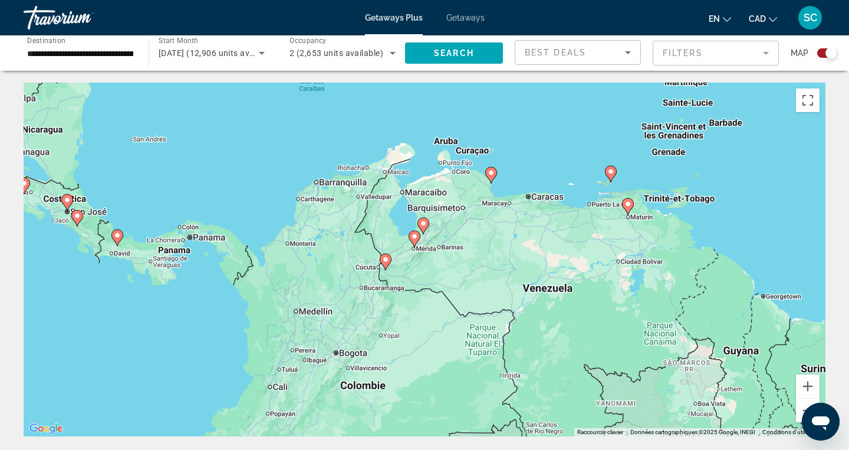
drag, startPoint x: 692, startPoint y: 170, endPoint x: 527, endPoint y: 137, distance: 168.3
click at [527, 137] on div "Pour naviguer, utilisez les touches fléchées. Pour activer le glissement du mar…" at bounding box center [425, 260] width 802 height 354
click at [806, 380] on button "Zoom avant" at bounding box center [808, 386] width 24 height 24
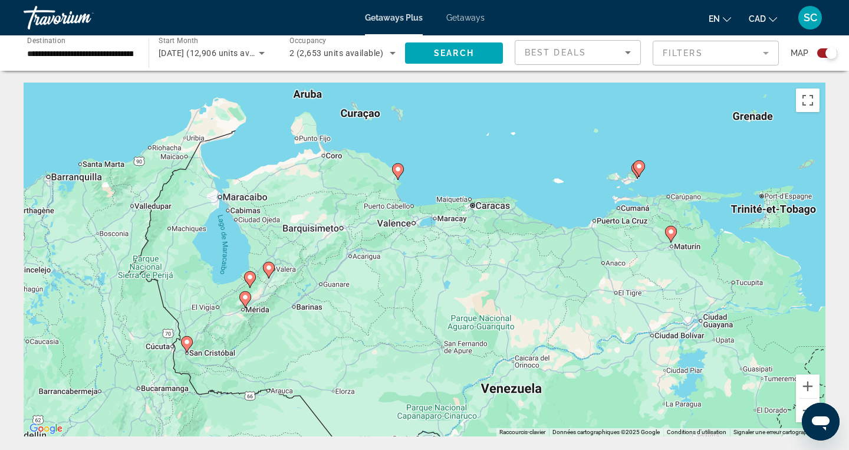
drag, startPoint x: 693, startPoint y: 125, endPoint x: 522, endPoint y: 195, distance: 184.3
click at [522, 195] on div "Pour naviguer, utilisez les touches fléchées. Pour activer le glissement du mar…" at bounding box center [425, 260] width 802 height 354
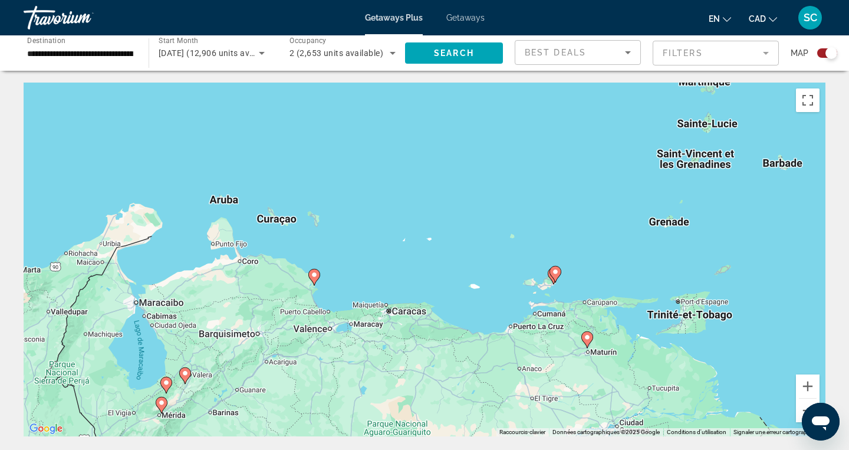
drag, startPoint x: 695, startPoint y: 144, endPoint x: 618, endPoint y: 255, distance: 134.8
click at [618, 255] on div "Pour naviguer, utilisez les touches fléchées. Pour activer le glissement du mar…" at bounding box center [425, 260] width 802 height 354
click at [811, 385] on button "Zoom avant" at bounding box center [808, 386] width 24 height 24
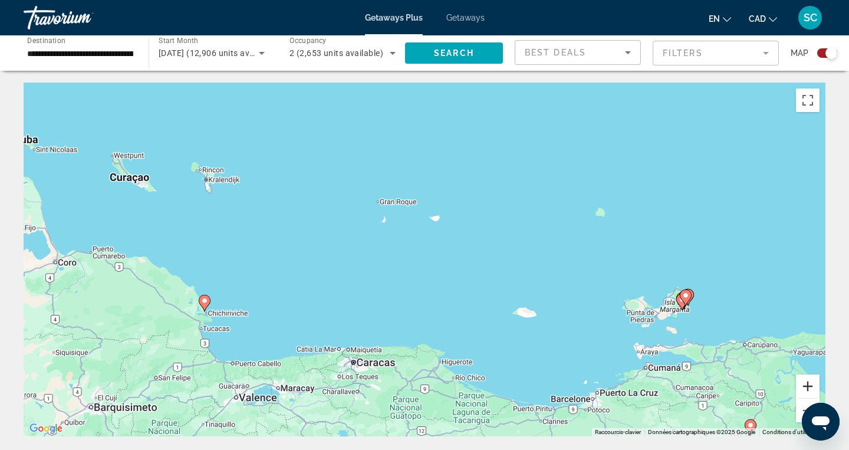
click at [811, 385] on button "Zoom avant" at bounding box center [808, 386] width 24 height 24
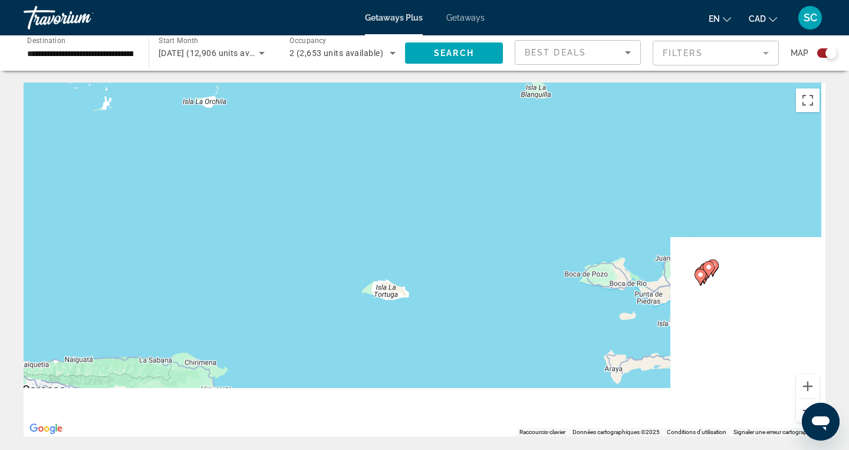
drag, startPoint x: 651, startPoint y: 329, endPoint x: 384, endPoint y: 254, distance: 277.9
click at [384, 254] on div "Pour naviguer, utilisez les touches fléchées. Pour activer le glissement du mar…" at bounding box center [425, 260] width 802 height 354
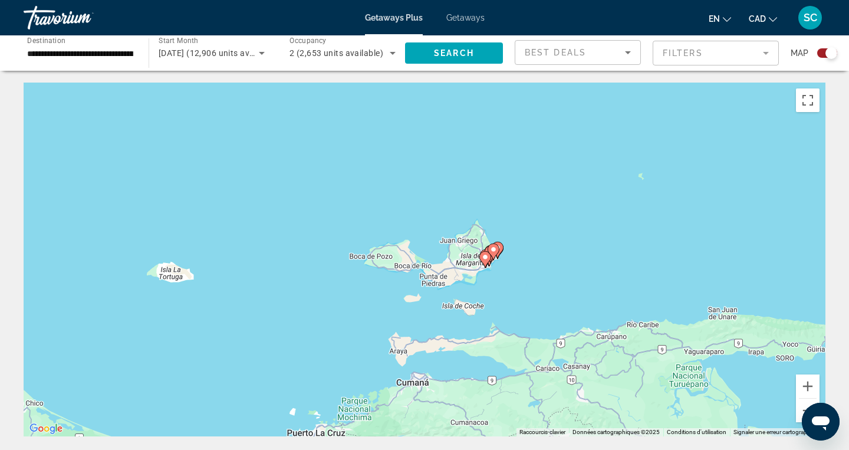
drag, startPoint x: 746, startPoint y: 311, endPoint x: 557, endPoint y: 292, distance: 190.2
click at [557, 292] on div "Pour naviguer, utilisez les touches fléchées. Pour activer le glissement du mar…" at bounding box center [425, 260] width 802 height 354
click at [807, 389] on button "Zoom avant" at bounding box center [808, 386] width 24 height 24
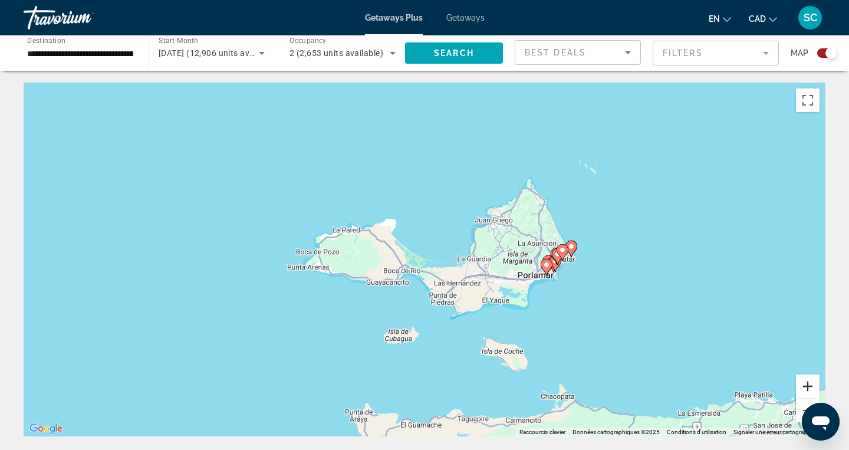
click at [807, 389] on button "Zoom avant" at bounding box center [808, 386] width 24 height 24
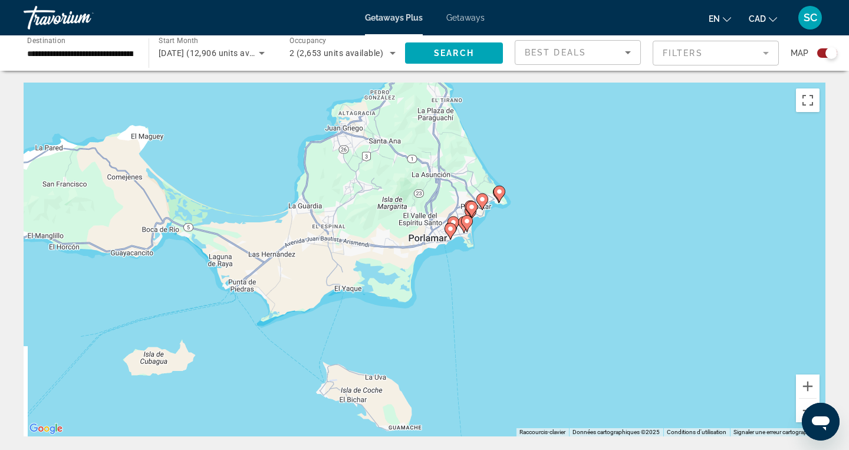
drag, startPoint x: 676, startPoint y: 347, endPoint x: 455, endPoint y: 295, distance: 227.1
click at [455, 295] on div "Pour naviguer, utilisez les touches fléchées. Pour activer le glissement du mar…" at bounding box center [425, 260] width 802 height 354
click at [809, 381] on button "Zoom avant" at bounding box center [808, 386] width 24 height 24
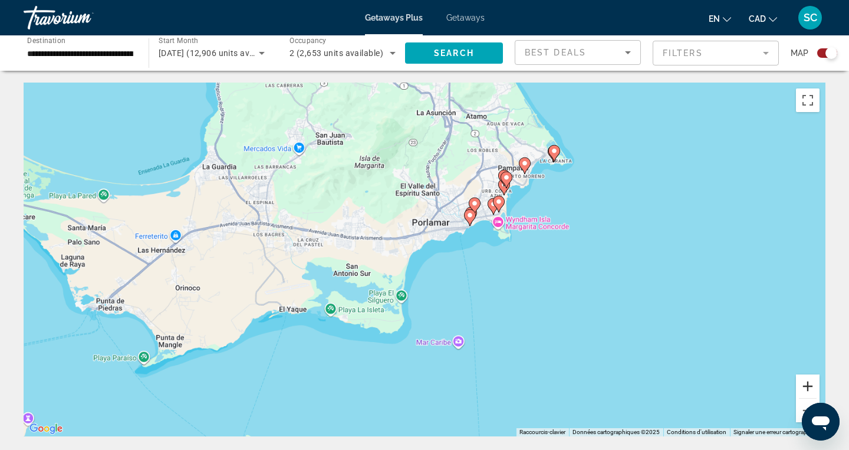
click at [809, 381] on button "Zoom avant" at bounding box center [808, 386] width 24 height 24
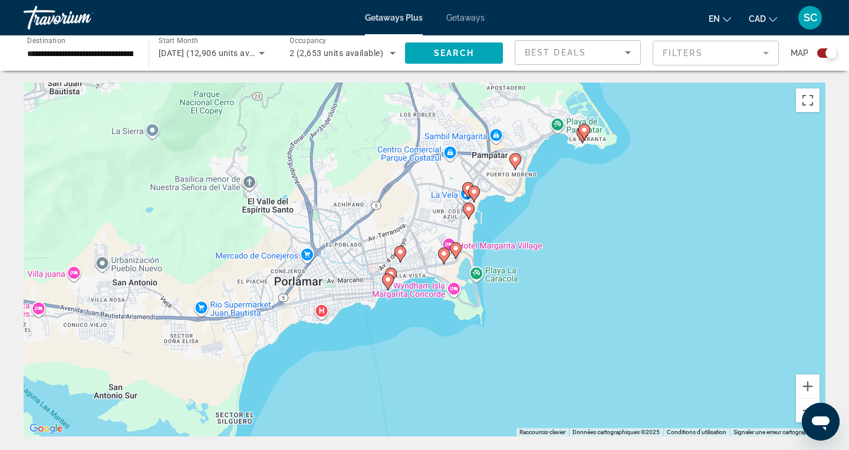
drag, startPoint x: 612, startPoint y: 297, endPoint x: 469, endPoint y: 404, distance: 178.5
click at [469, 404] on div "Pour naviguer, utilisez les touches fléchées. Pour activer le glissement du mar…" at bounding box center [425, 260] width 802 height 354
click at [581, 141] on icon "Main content" at bounding box center [583, 135] width 12 height 17
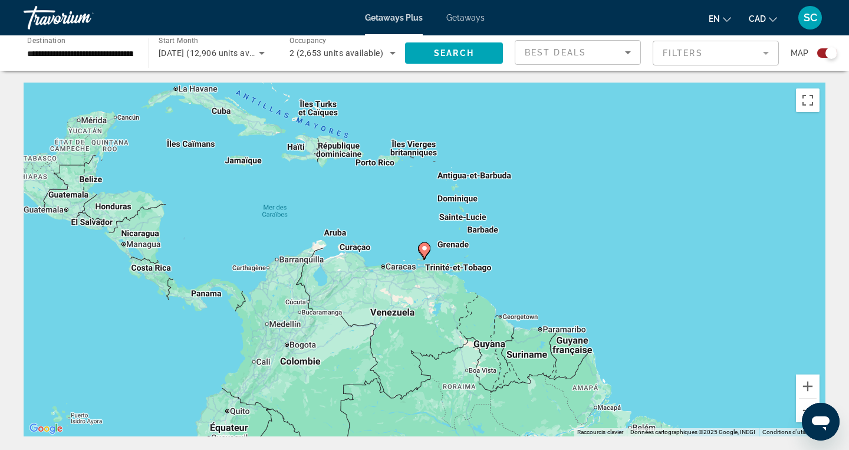
click at [427, 247] on image "Main content" at bounding box center [424, 248] width 7 height 7
type input "**********"
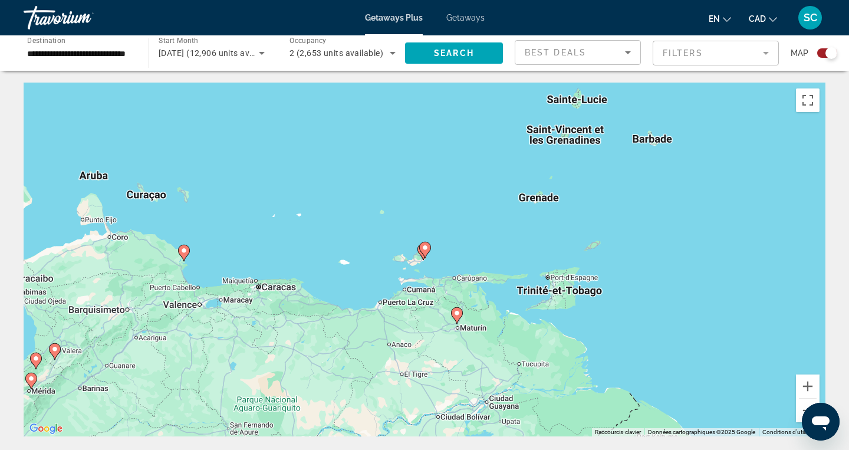
click at [427, 247] on image "Main content" at bounding box center [425, 247] width 7 height 7
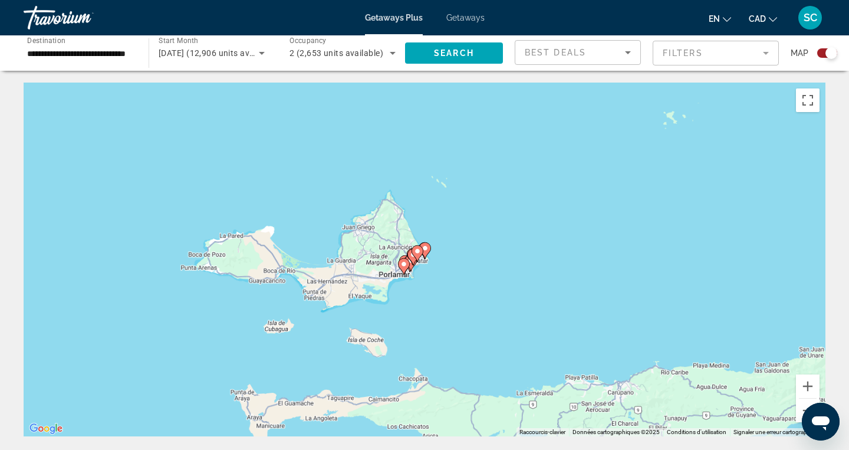
click at [427, 247] on image "Main content" at bounding box center [425, 248] width 7 height 7
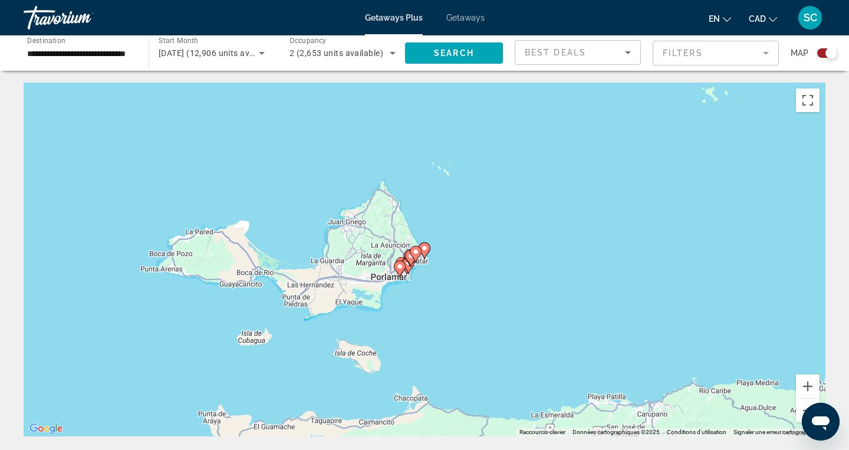
click at [427, 247] on image "Main content" at bounding box center [424, 248] width 7 height 7
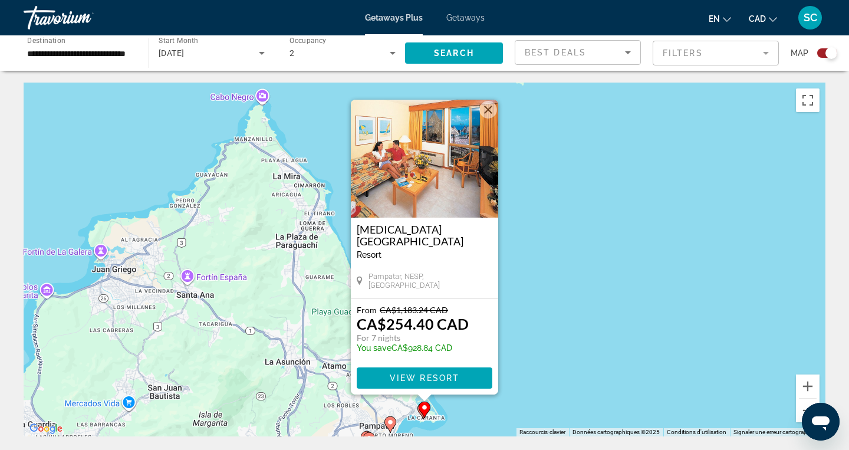
click at [486, 110] on button "Fermer" at bounding box center [488, 110] width 18 height 18
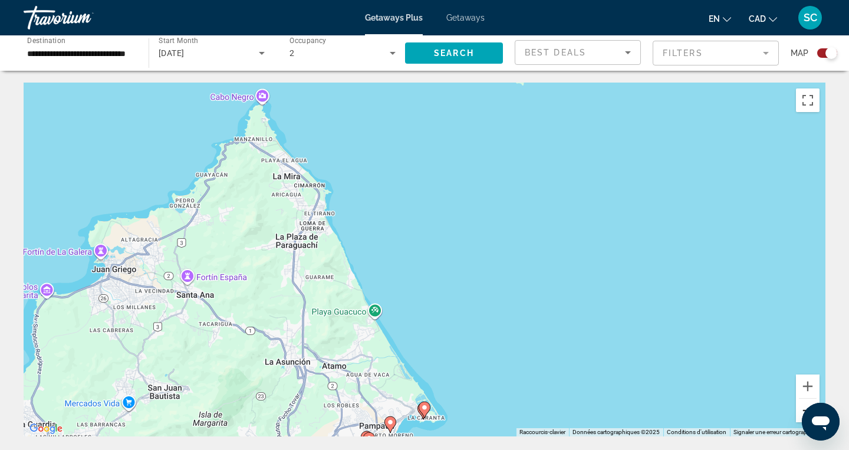
click at [801, 407] on button "Zoom arrière" at bounding box center [808, 411] width 24 height 24
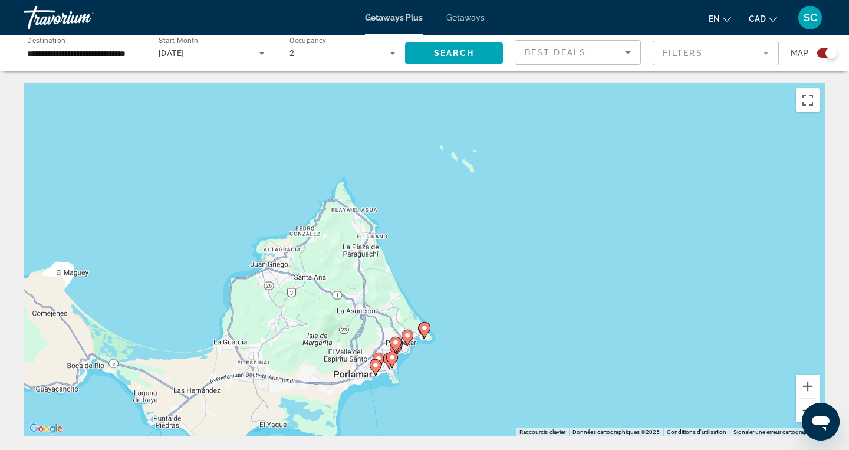
click at [801, 407] on button "Zoom arrière" at bounding box center [808, 411] width 24 height 24
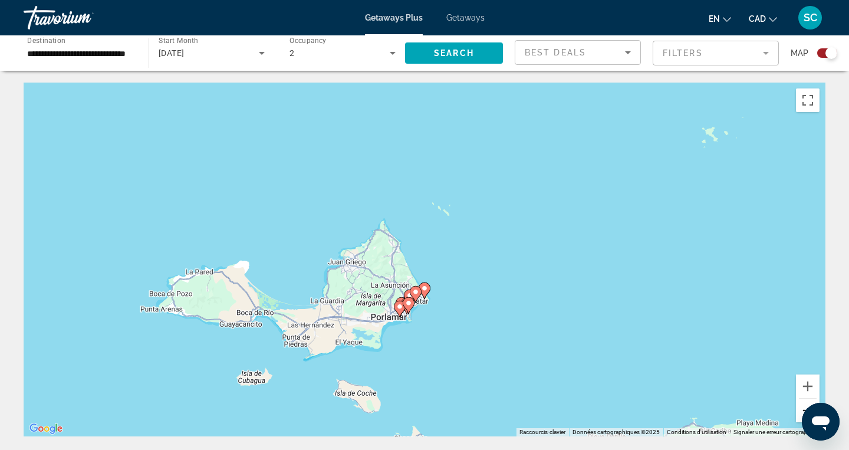
click at [801, 407] on button "Zoom arrière" at bounding box center [808, 411] width 24 height 24
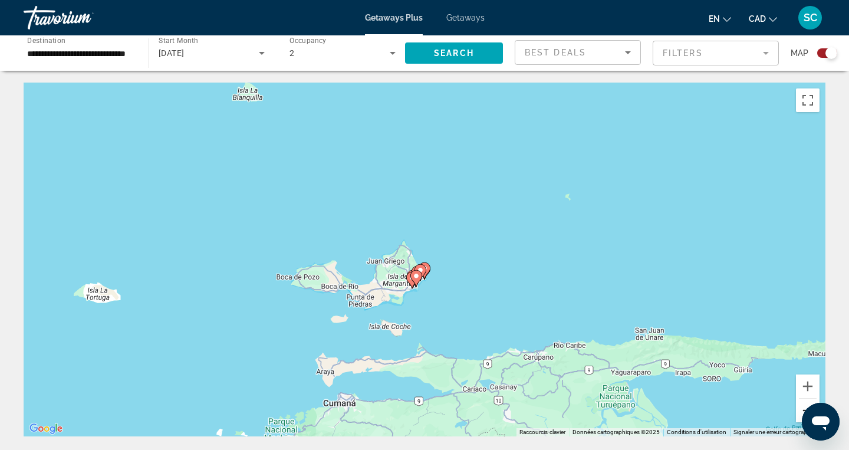
click at [801, 407] on button "Zoom arrière" at bounding box center [808, 411] width 24 height 24
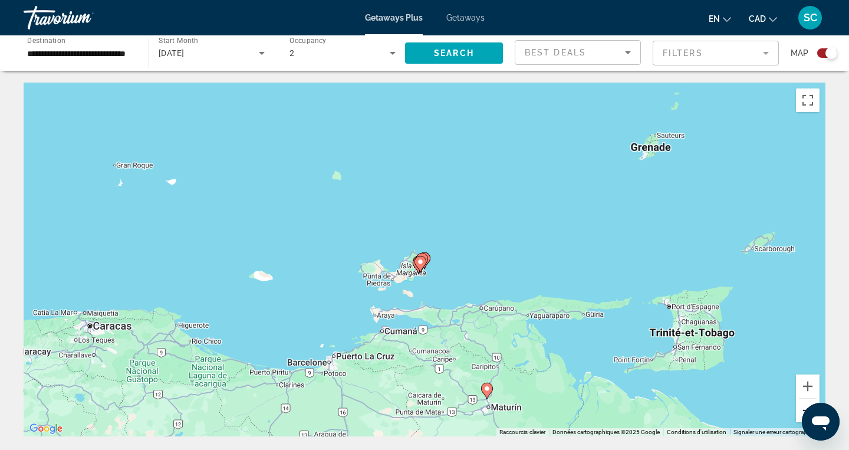
click at [801, 407] on button "Zoom arrière" at bounding box center [808, 411] width 24 height 24
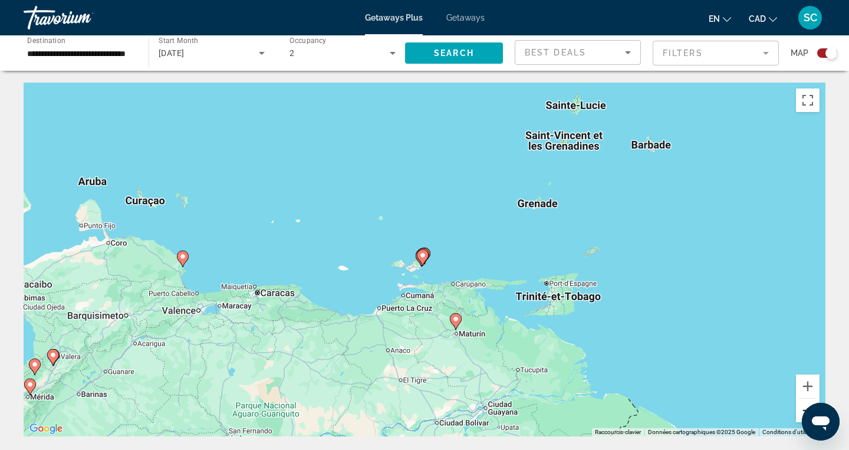
click at [801, 407] on button "Zoom arrière" at bounding box center [808, 411] width 24 height 24
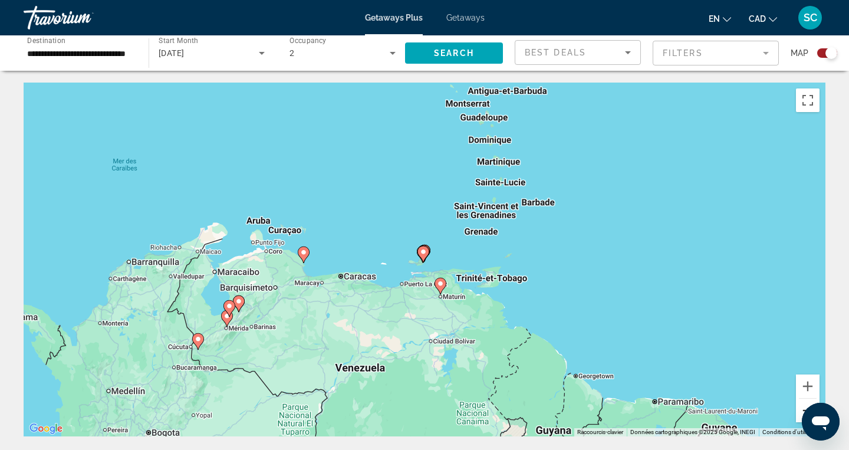
click at [801, 407] on button "Zoom arrière" at bounding box center [808, 411] width 24 height 24
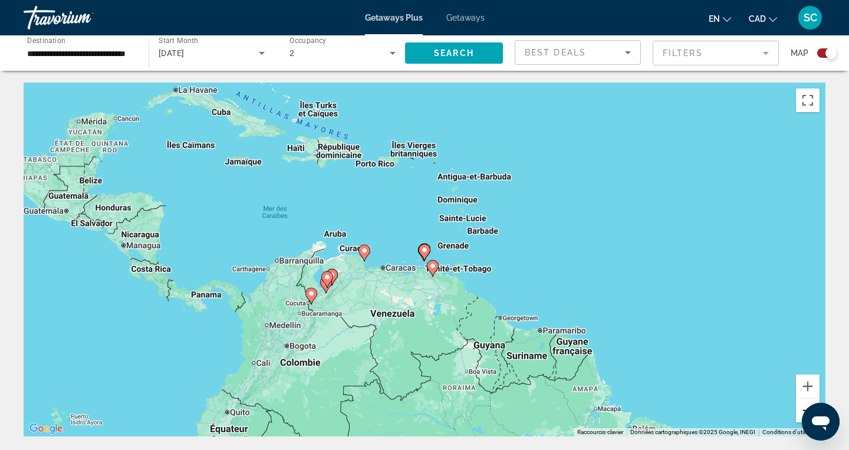
click at [801, 407] on button "Zoom arrière" at bounding box center [808, 411] width 24 height 24
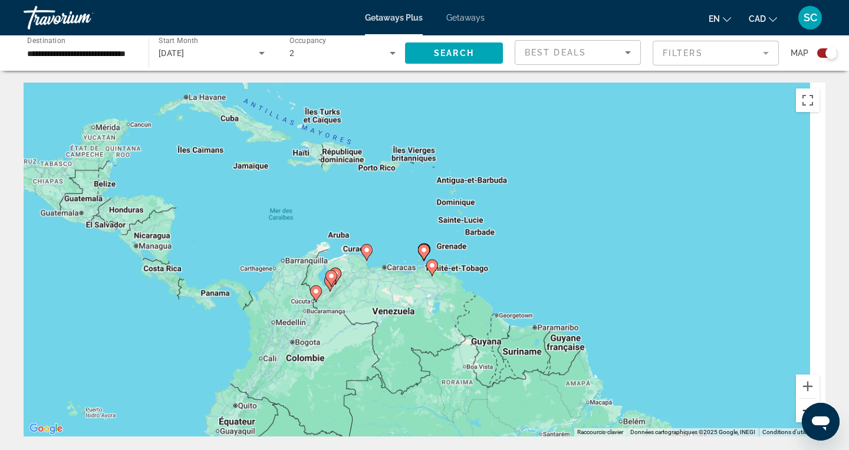
click at [801, 407] on button "Zoom arrière" at bounding box center [808, 411] width 24 height 24
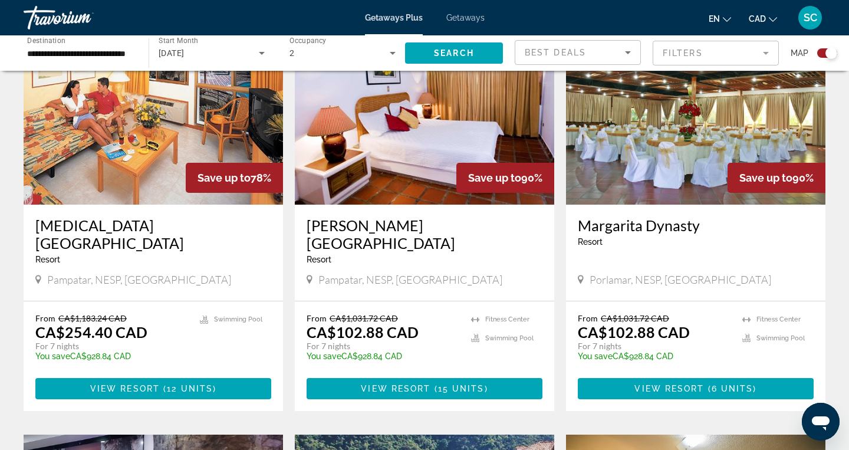
scroll to position [466, 0]
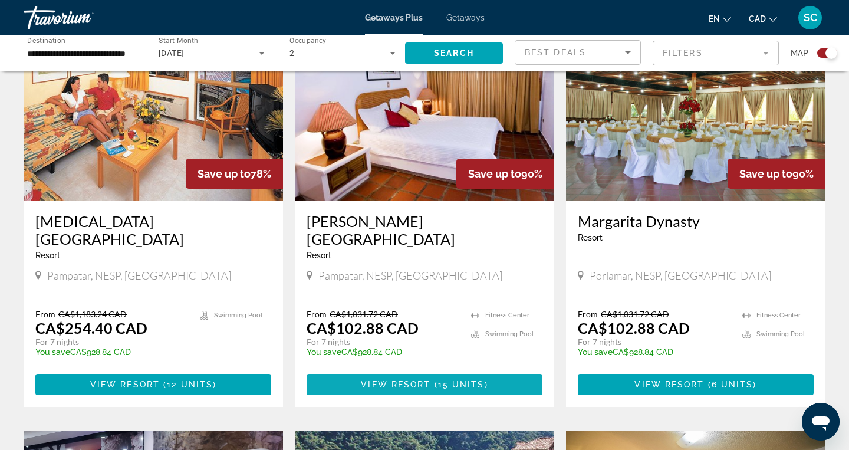
click at [422, 379] on span "Main content" at bounding box center [425, 384] width 236 height 28
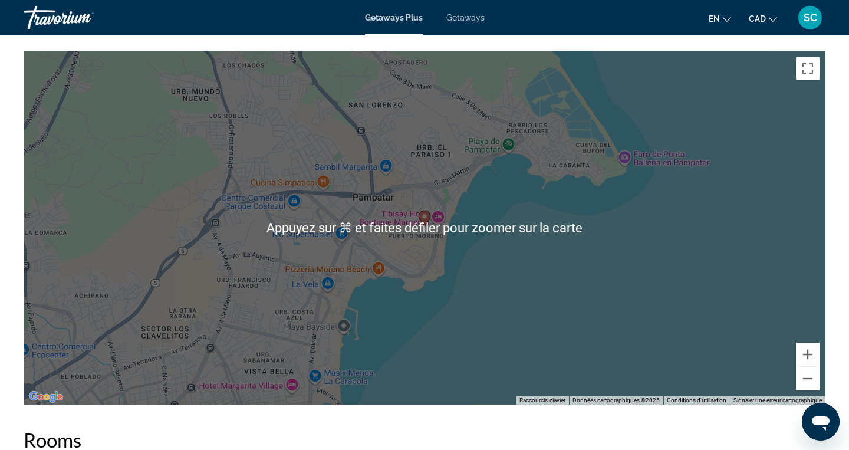
scroll to position [1549, 0]
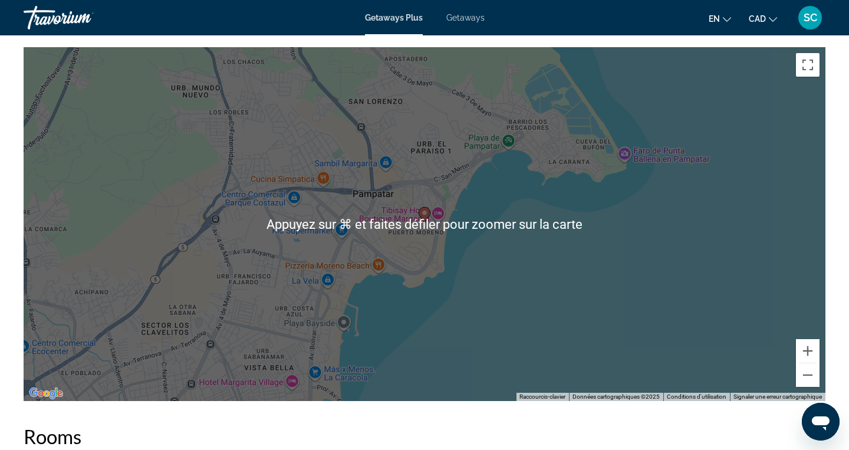
click at [436, 222] on div "Pour activer le glissement du marqueur avec le clavier, appuyez sur Alt+Entrée.…" at bounding box center [425, 224] width 802 height 354
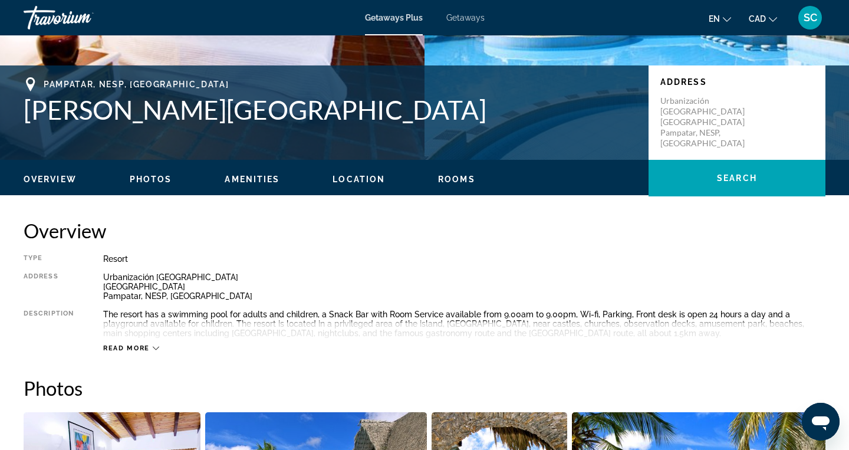
scroll to position [228, 0]
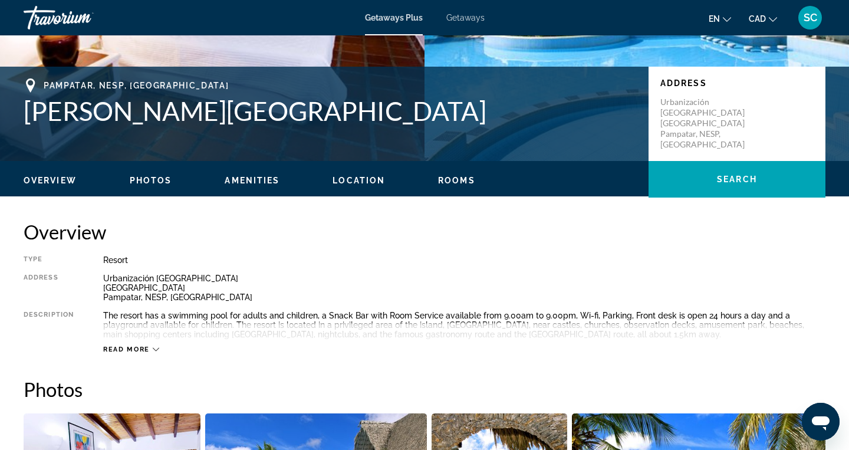
drag, startPoint x: 26, startPoint y: 107, endPoint x: 494, endPoint y: 107, distance: 468.1
click at [494, 107] on h1 "Casas Del Sol Hotel Suites & Beach Resort" at bounding box center [330, 111] width 613 height 31
copy h1 "Casas Del Sol Hotel Suites & Beach Resort"
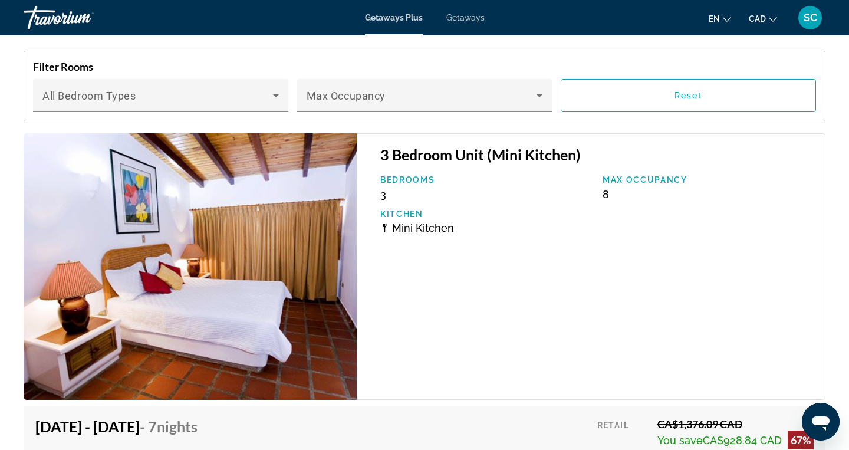
scroll to position [1841, 0]
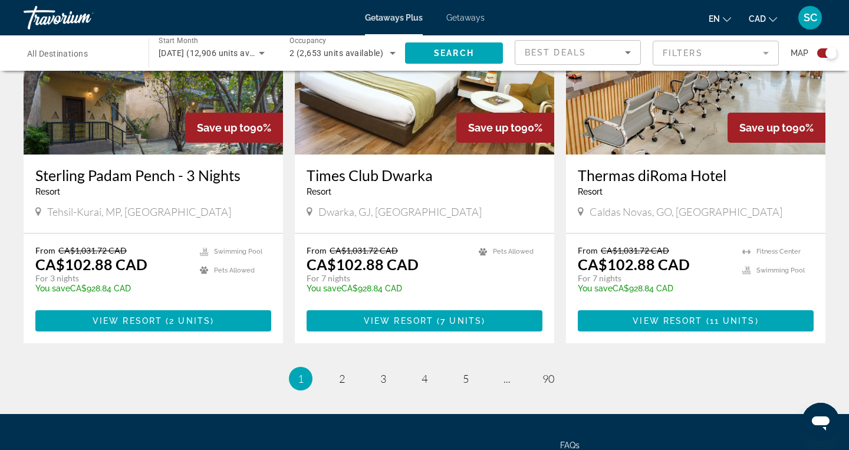
scroll to position [1841, 0]
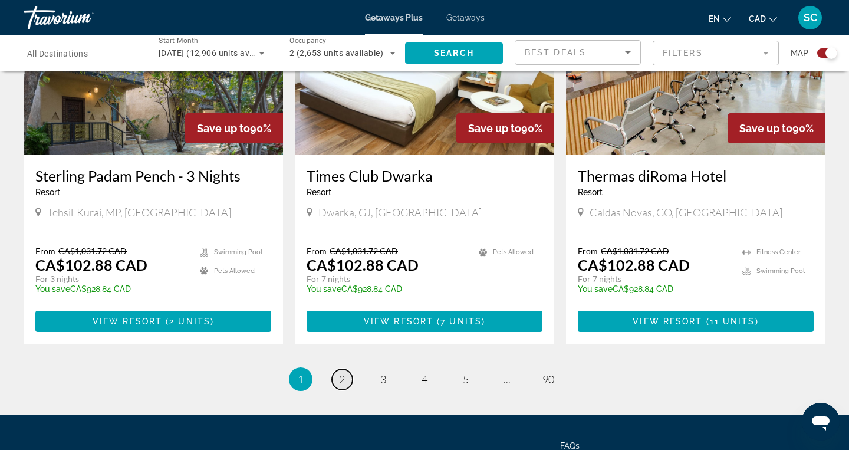
click at [341, 373] on span "2" at bounding box center [342, 379] width 6 height 13
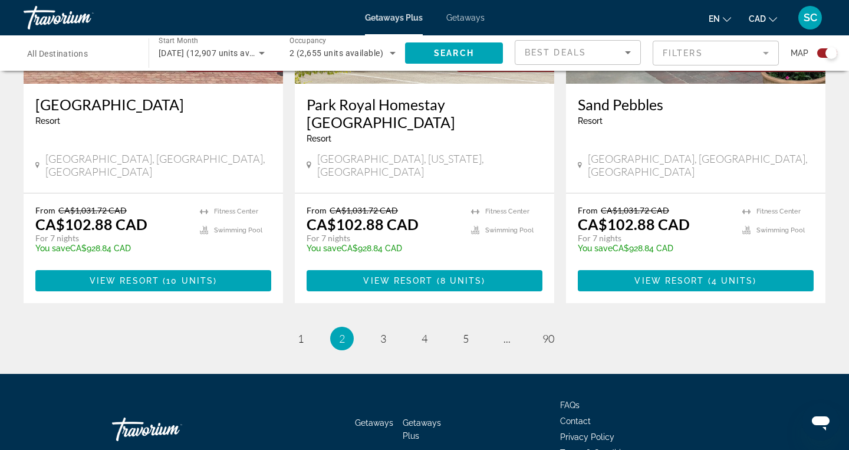
scroll to position [1859, 0]
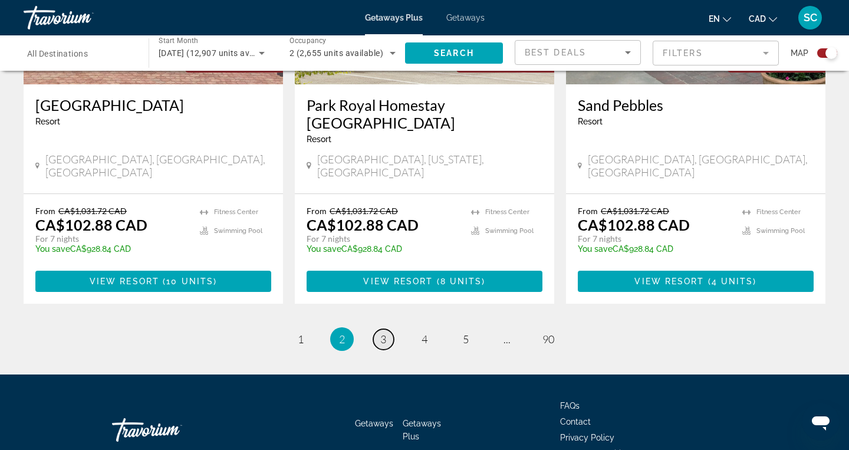
click at [386, 329] on link "page 3" at bounding box center [383, 339] width 21 height 21
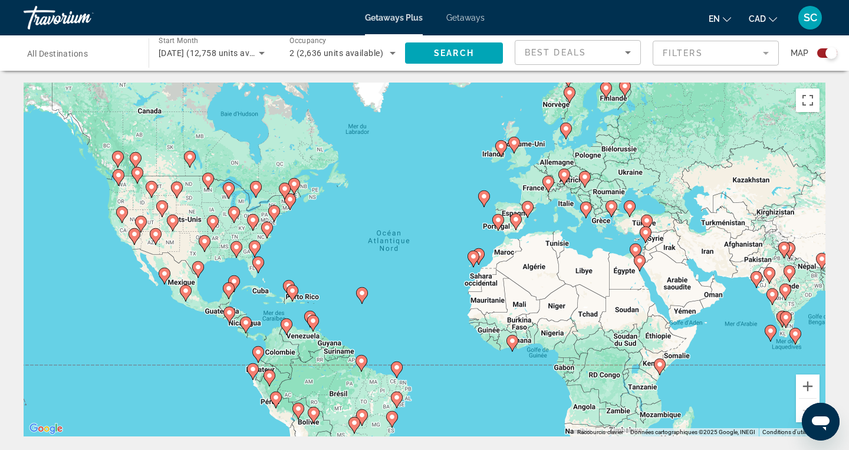
click at [292, 293] on image "Main content" at bounding box center [292, 290] width 7 height 7
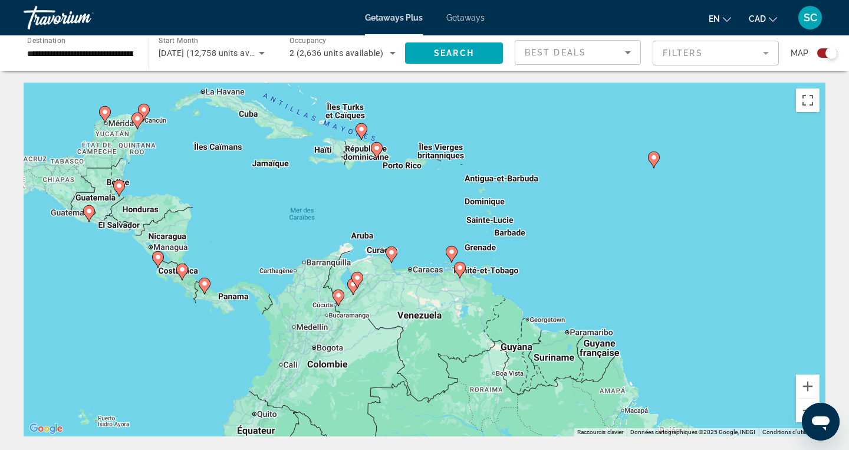
drag, startPoint x: 559, startPoint y: 391, endPoint x: 511, endPoint y: 288, distance: 114.2
click at [511, 288] on div "Pour activer le glissement du marqueur avec le clavier, appuyez sur Alt+Entrée.…" at bounding box center [425, 260] width 802 height 354
click at [456, 278] on gmp-advanced-marker "Main content" at bounding box center [460, 270] width 12 height 18
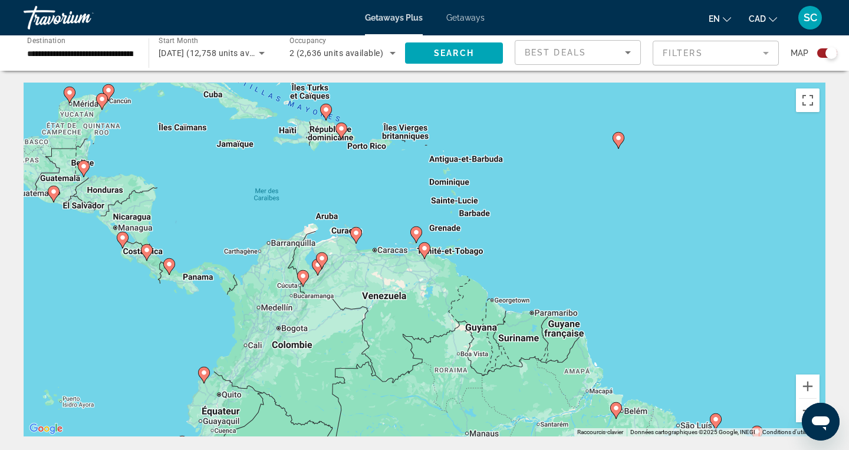
click at [417, 254] on div "Pour activer le glissement du marqueur avec le clavier, appuyez sur Alt+Entrée.…" at bounding box center [425, 260] width 802 height 354
click at [427, 252] on icon "Main content" at bounding box center [424, 250] width 11 height 15
type input "**********"
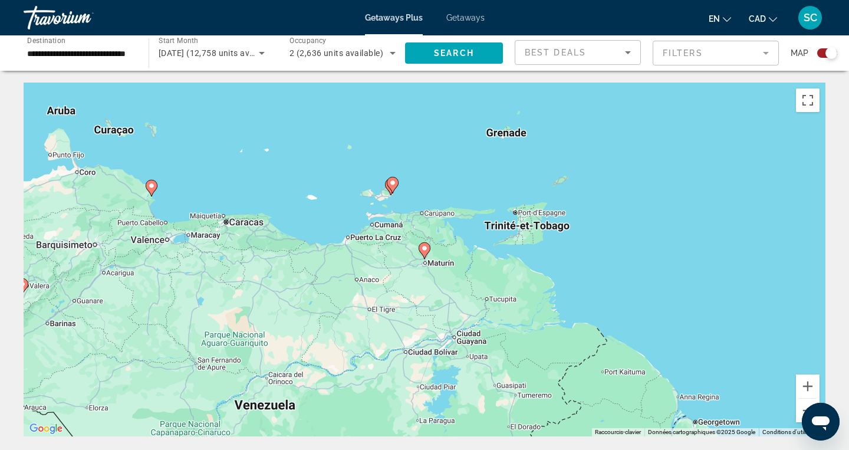
click at [393, 192] on icon "Main content" at bounding box center [393, 185] width 12 height 17
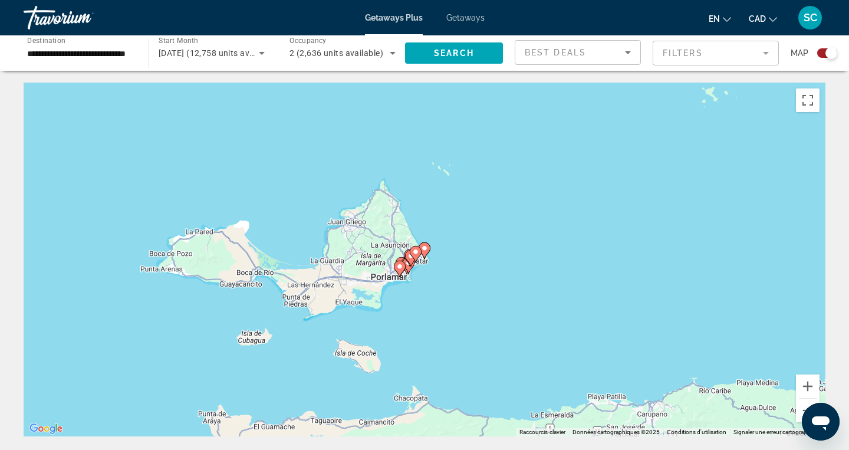
click at [401, 268] on image "Main content" at bounding box center [399, 266] width 7 height 7
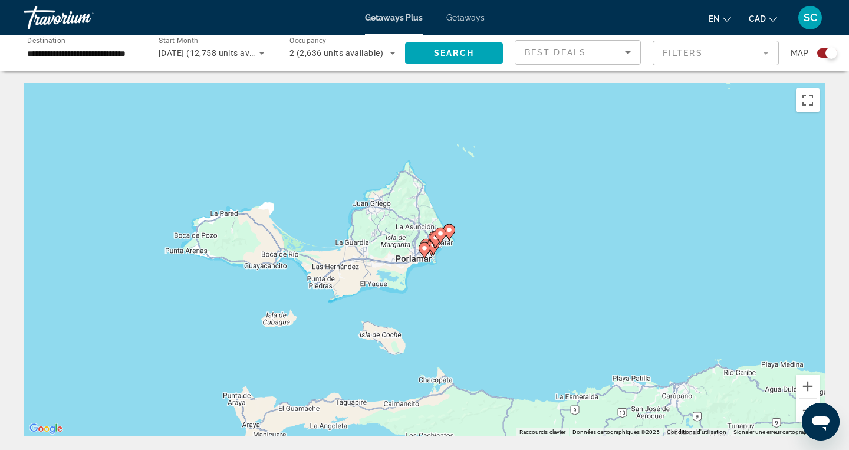
click at [435, 240] on gmp-advanced-marker "Main content" at bounding box center [441, 236] width 12 height 18
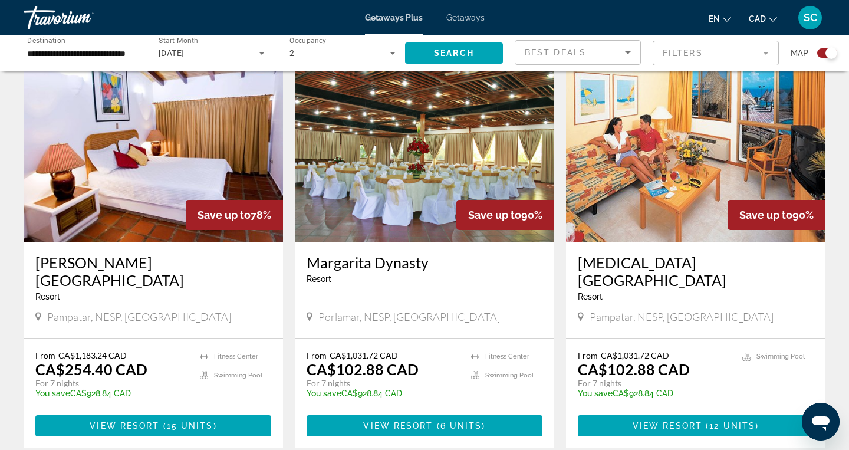
scroll to position [429, 0]
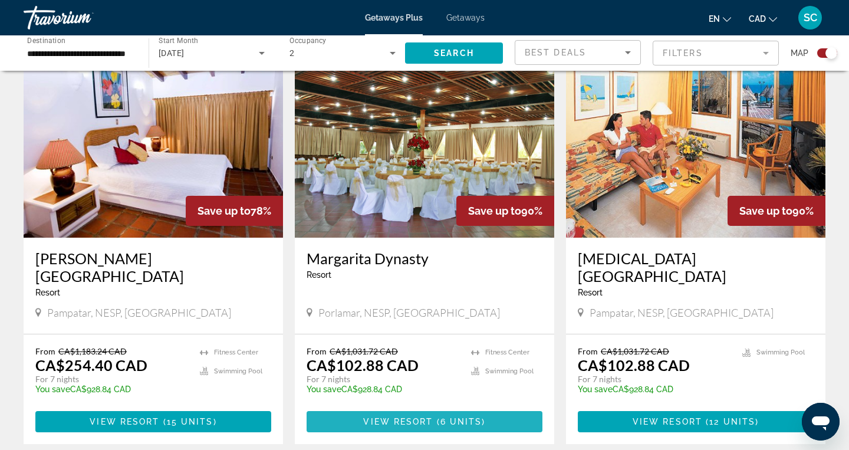
click at [445, 420] on span "6 units" at bounding box center [461, 421] width 42 height 9
